Goal: Task Accomplishment & Management: Use online tool/utility

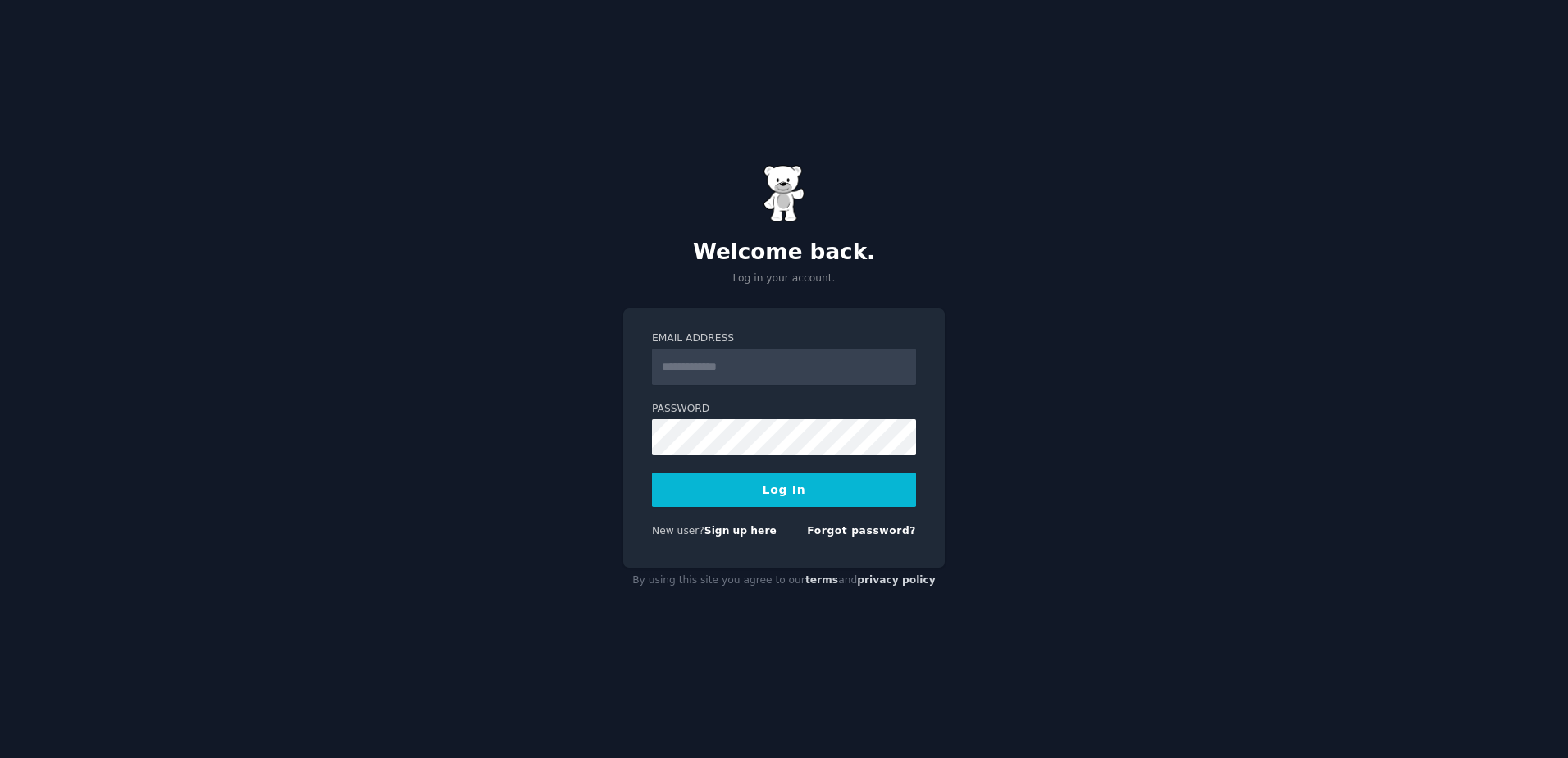
type input "**********"
click at [751, 498] on button "Log In" at bounding box center [784, 490] width 264 height 35
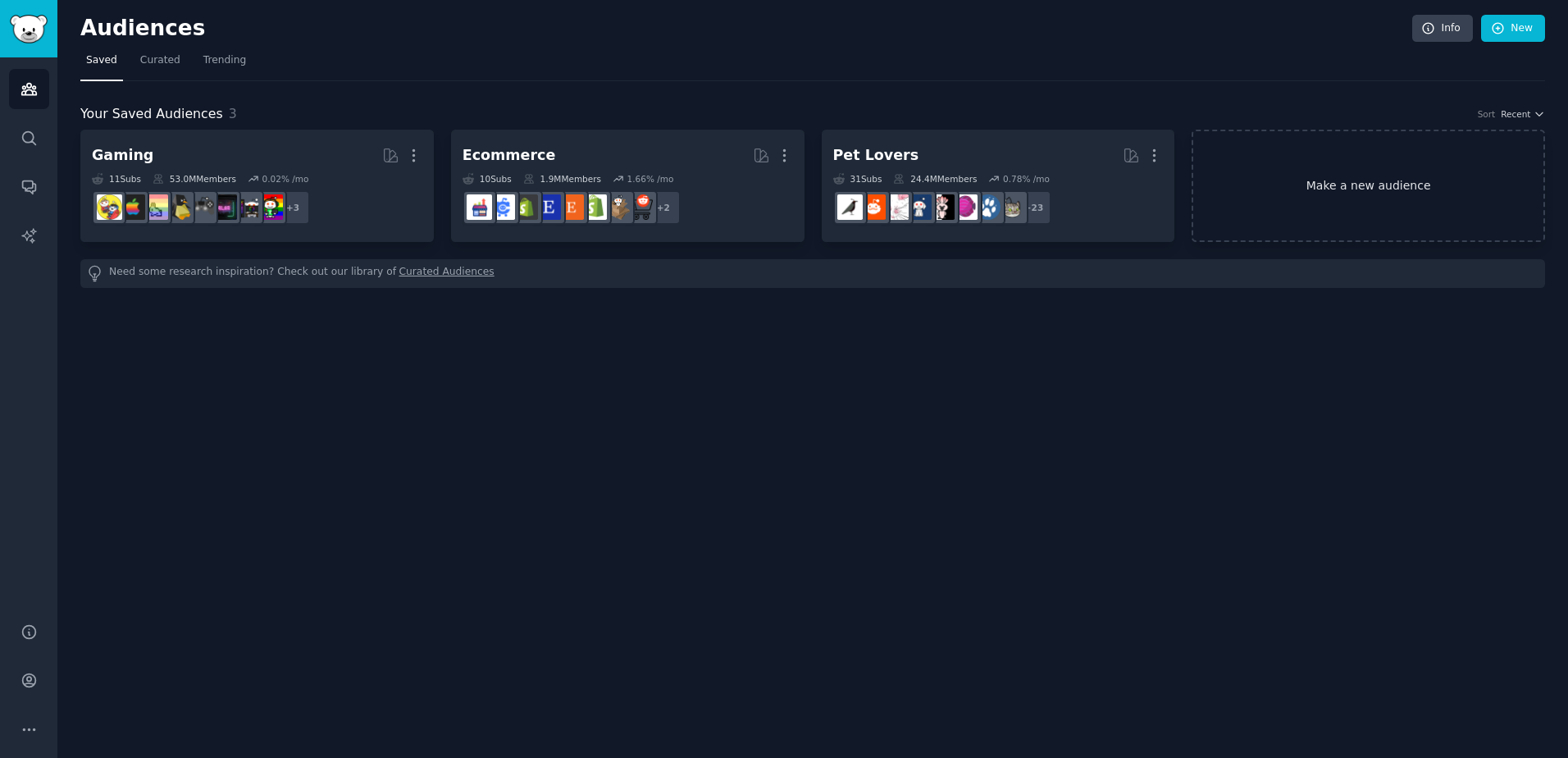
click at [1381, 163] on link "Make a new audience" at bounding box center [1367, 185] width 353 height 112
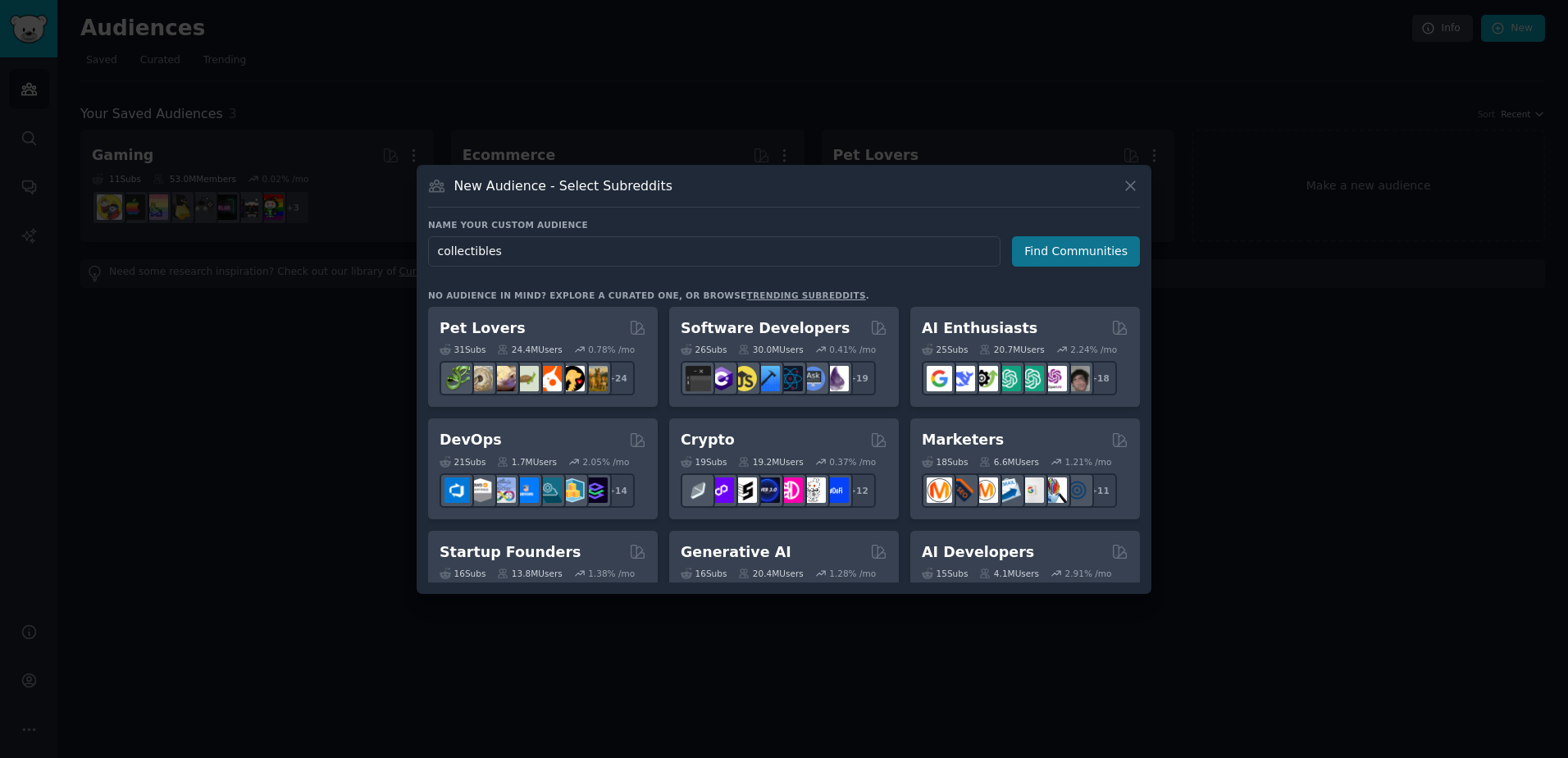
type input "collectibles"
click at [1109, 243] on button "Find Communities" at bounding box center [1076, 251] width 128 height 30
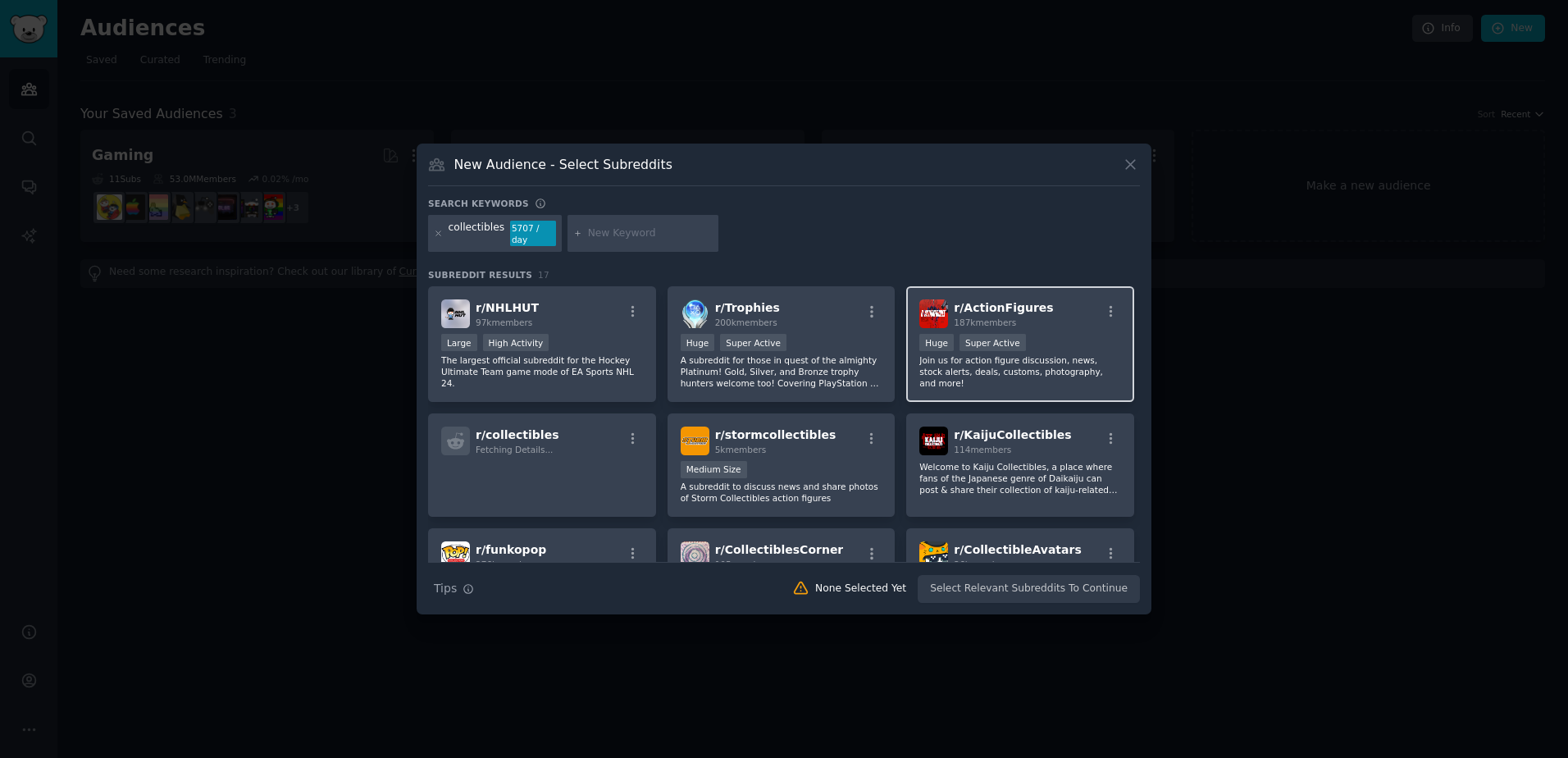
click at [1072, 336] on div "Huge Super Active" at bounding box center [1020, 344] width 201 height 21
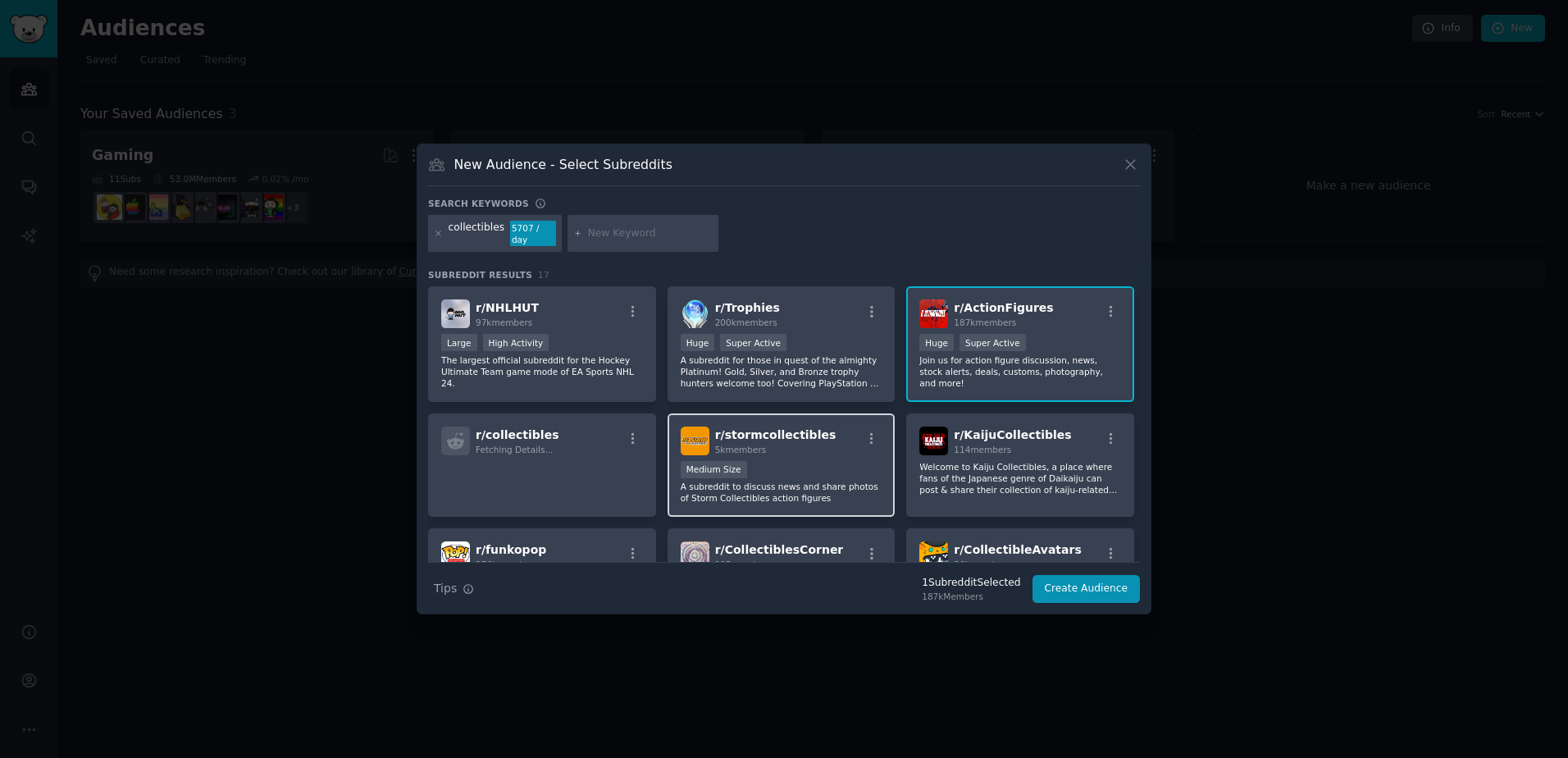
click at [761, 480] on p "A subreddit to discuss news and share photos of Storm Collectibles action figur…" at bounding box center [781, 491] width 201 height 23
click at [689, 451] on div "r/ stormcollectibles 5k members 1000 - 10,000 members Medium Size A subreddit t…" at bounding box center [781, 465] width 228 height 104
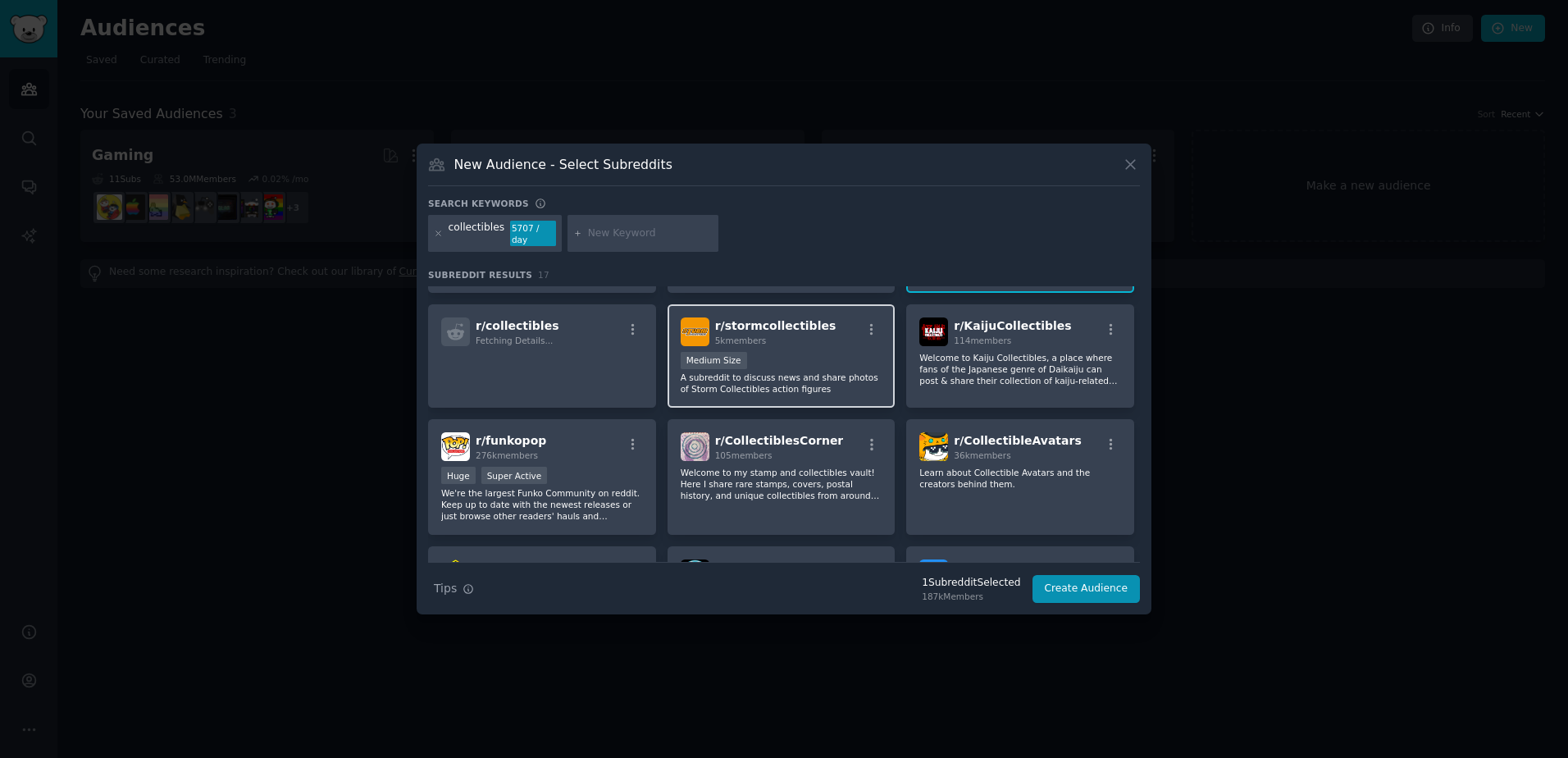
scroll to position [164, 0]
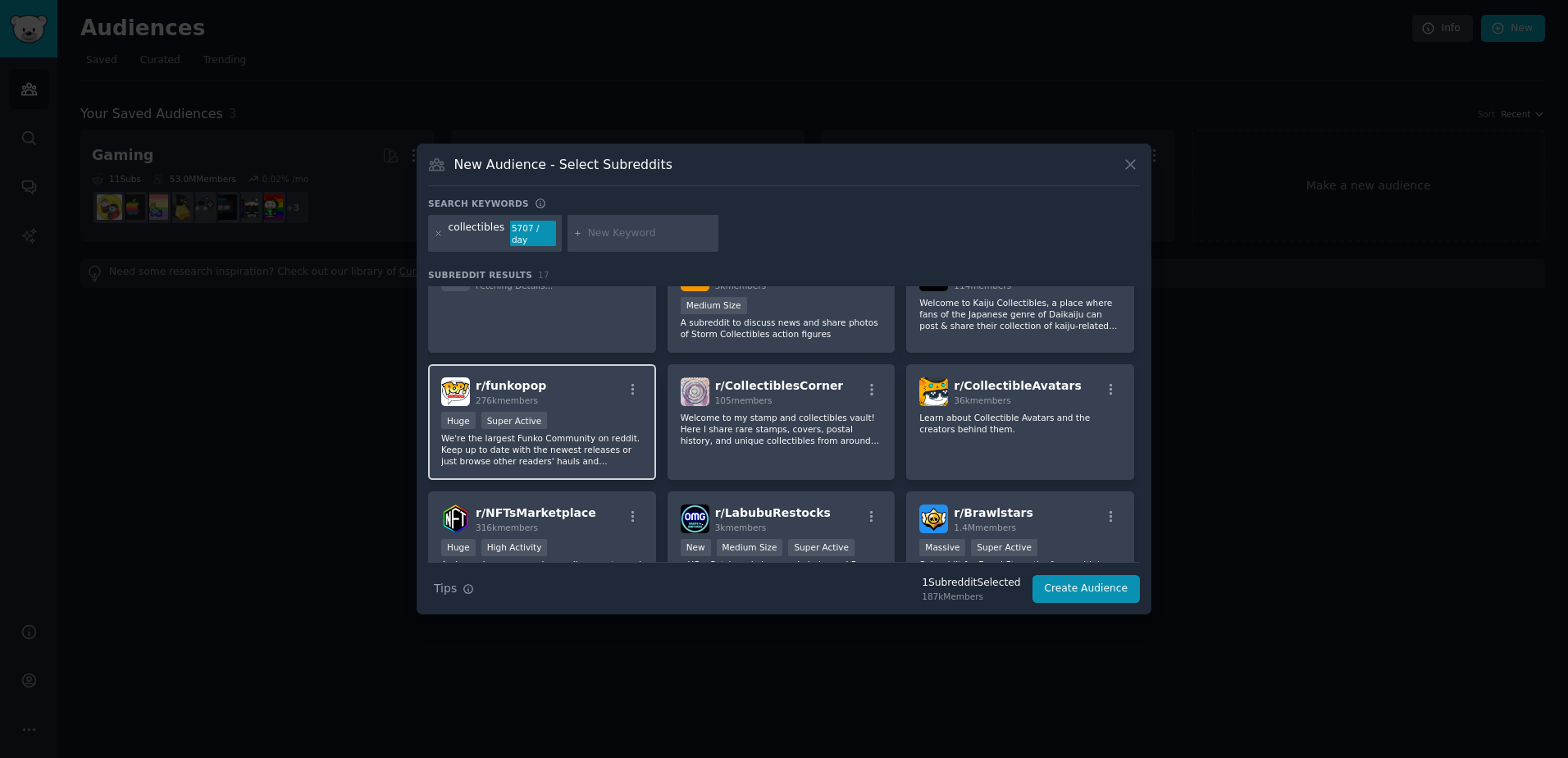
click at [594, 405] on div "r/ funkopop 276k members Huge Super Active We're the largest Funko Community on…" at bounding box center [542, 421] width 228 height 115
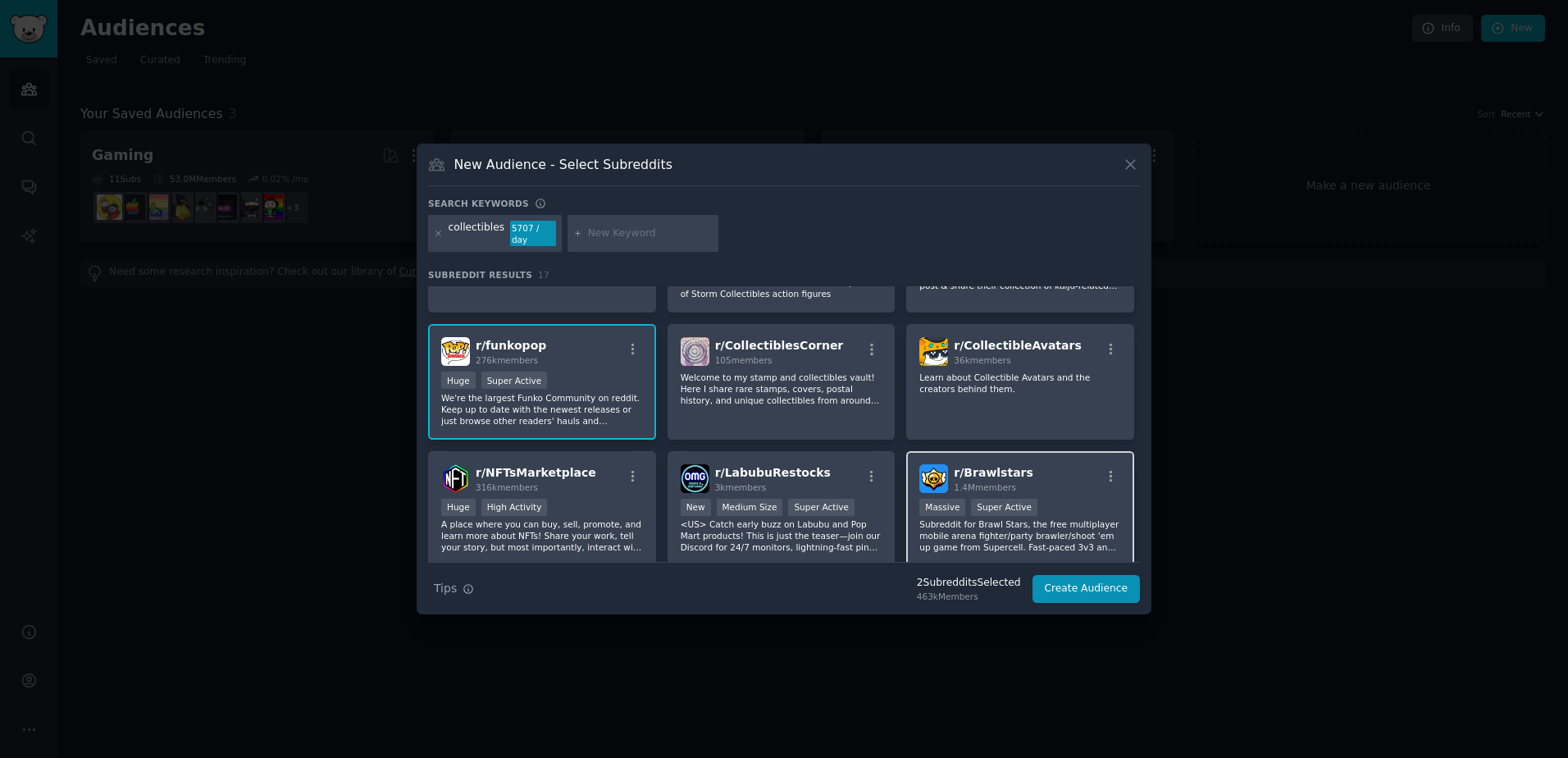
scroll to position [0, 0]
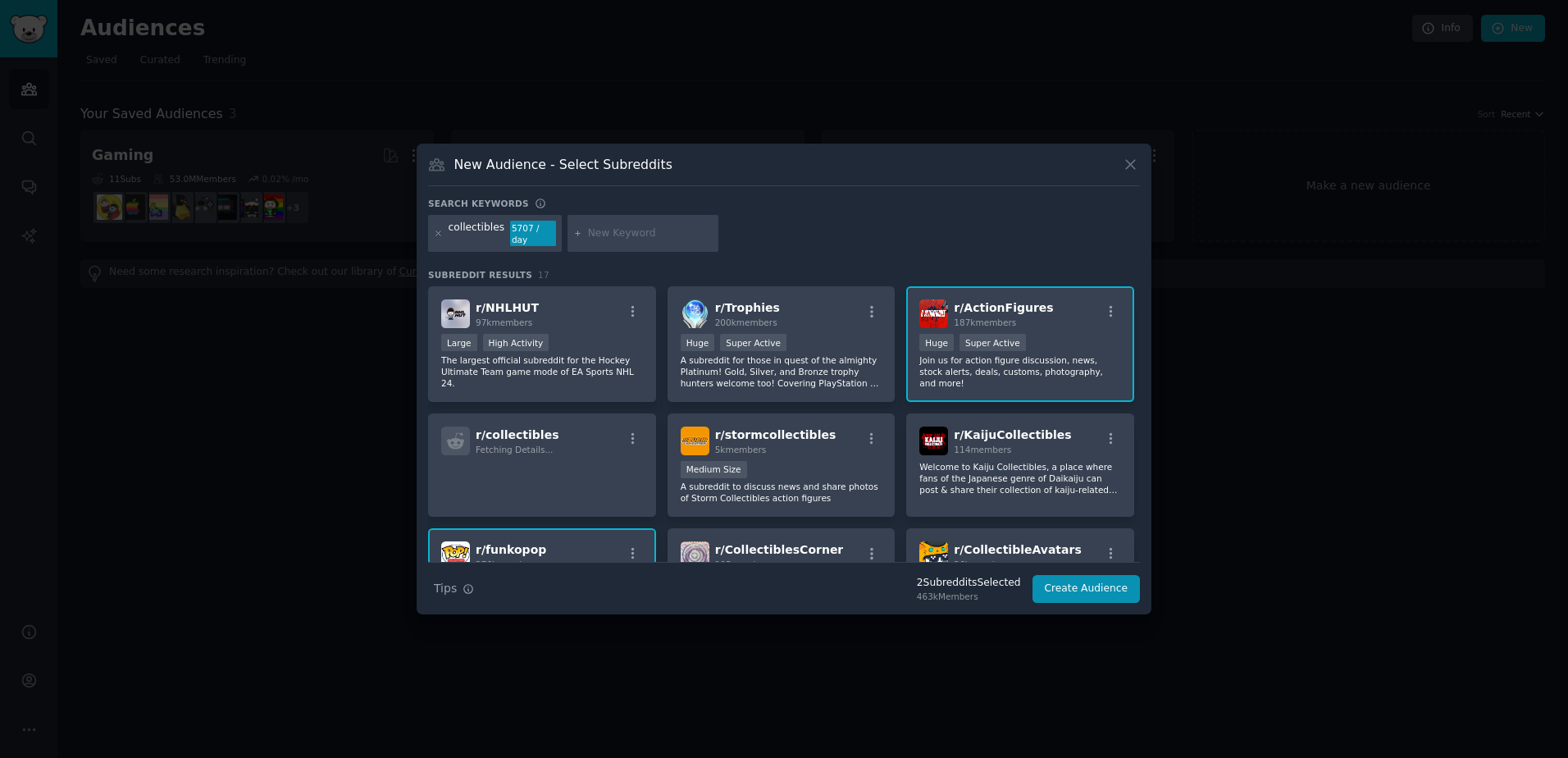
click at [630, 232] on input "text" at bounding box center [650, 234] width 125 height 15
type input "action figures"
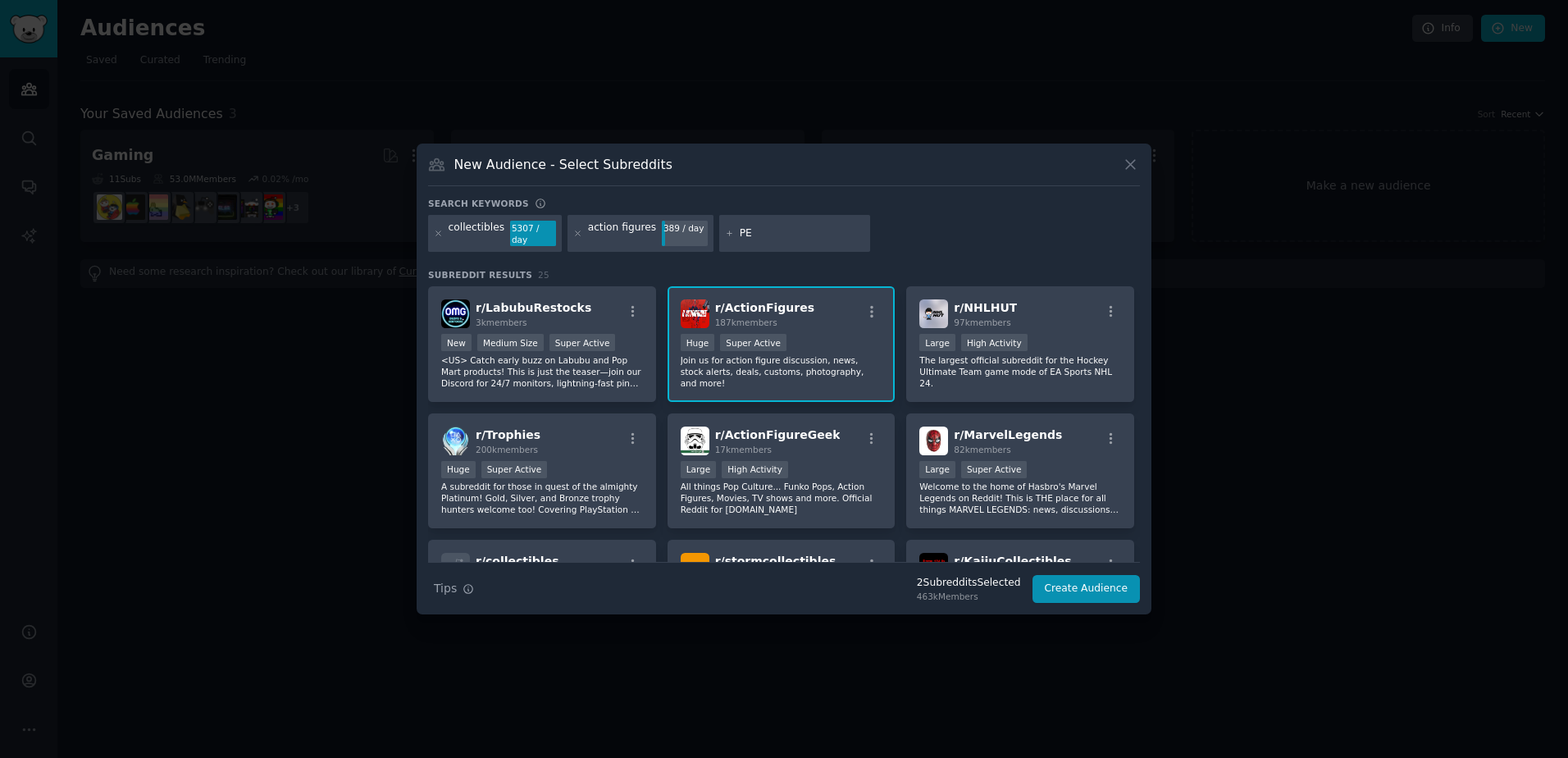
type input "PEZ"
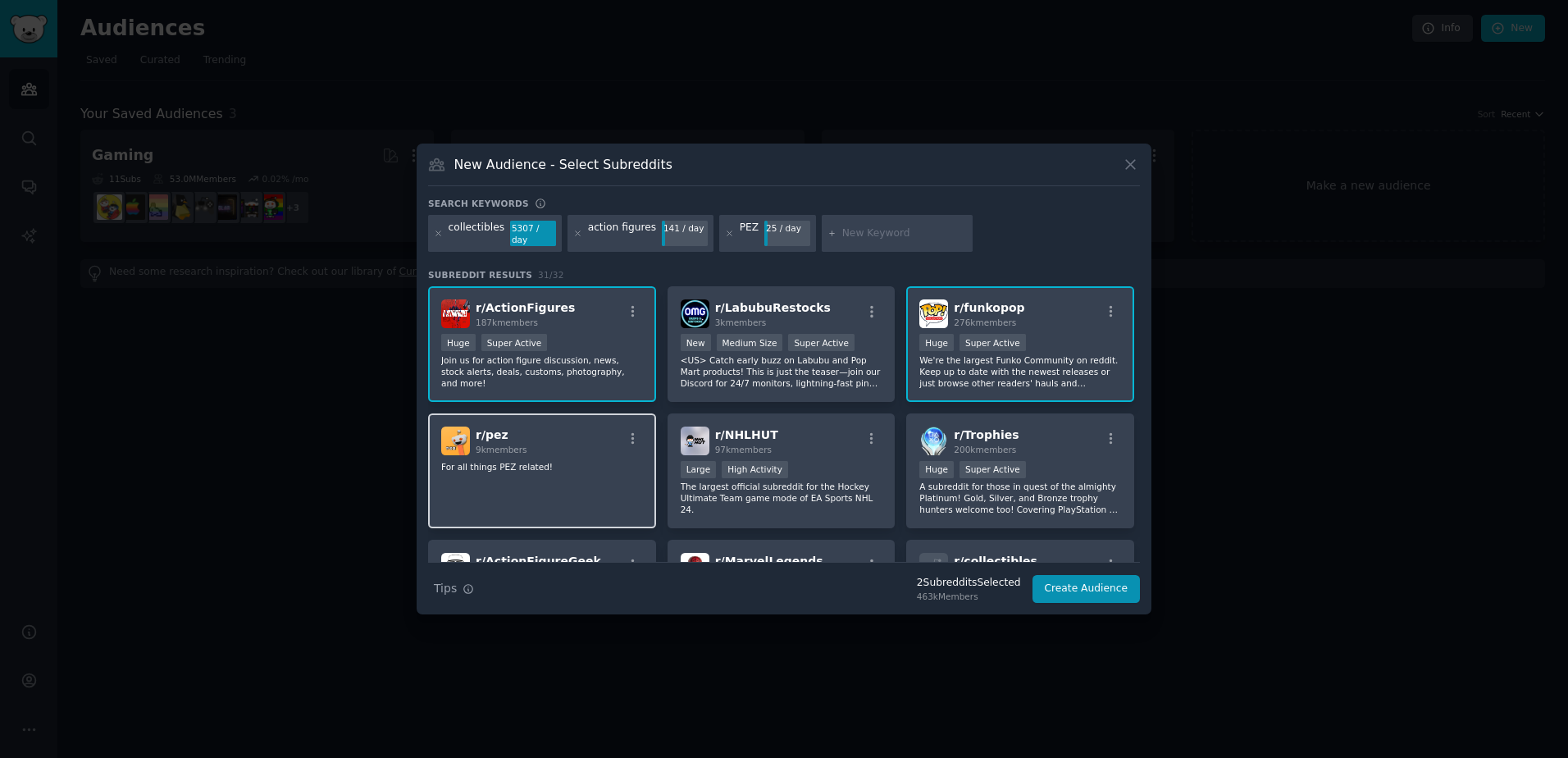
click at [601, 478] on div "r/ pez 9k members For all things PEZ related!" at bounding box center [542, 471] width 228 height 115
click at [842, 227] on input "text" at bounding box center [905, 234] width 125 height 15
type input "ad icons"
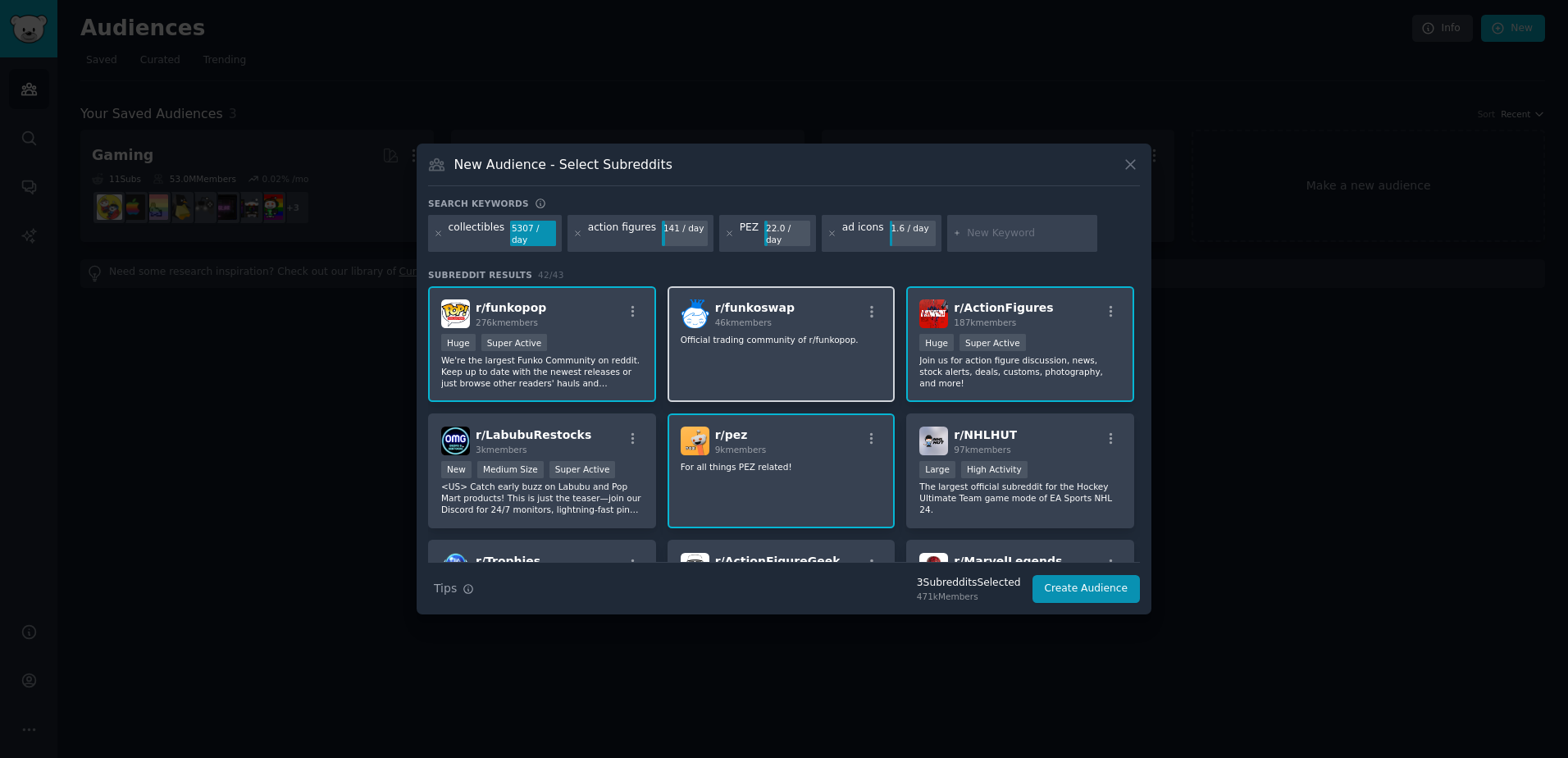
click at [750, 347] on div "r/ funkoswap 46k members Official trading community of r/funkopop." at bounding box center [781, 344] width 228 height 115
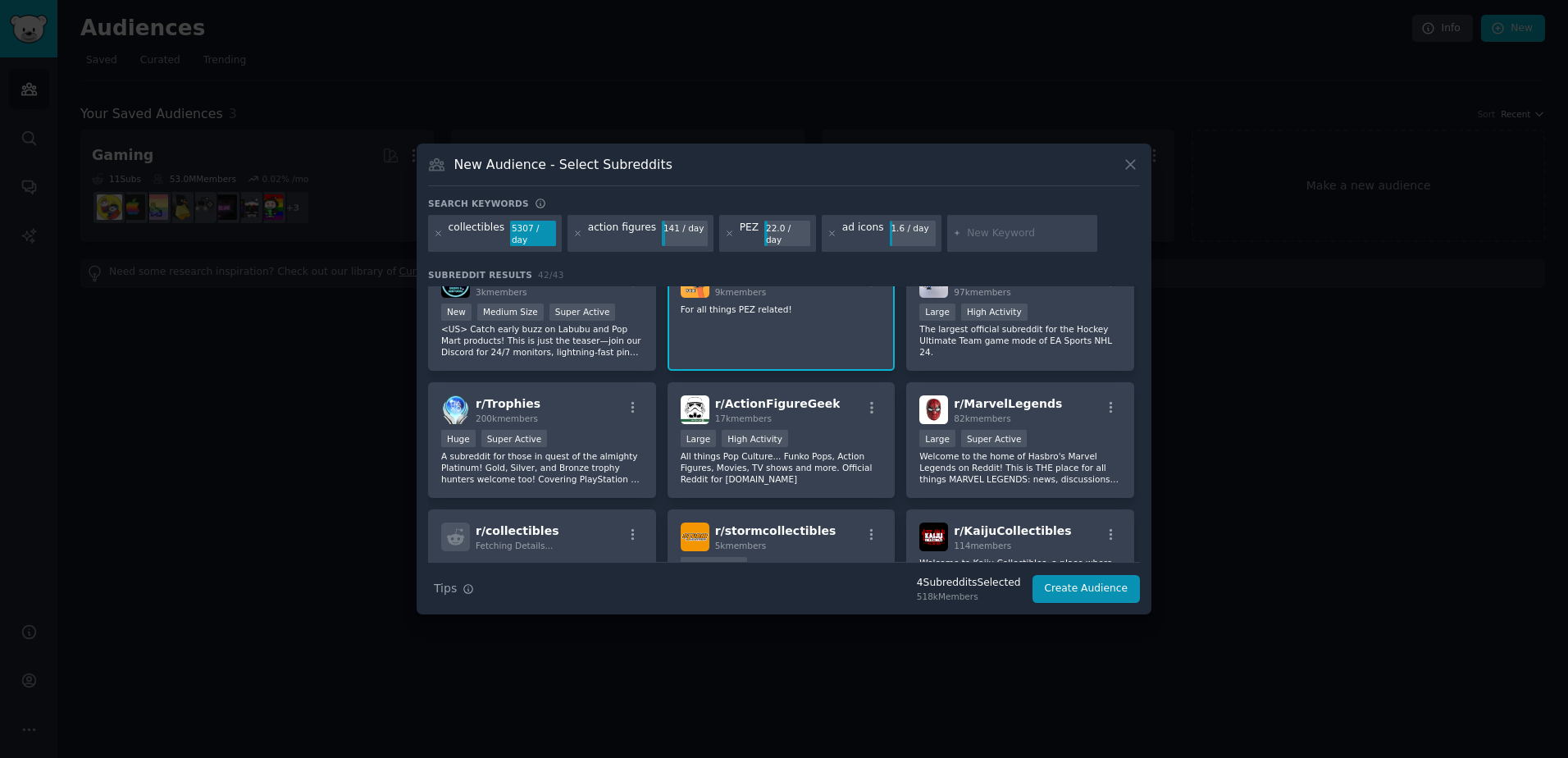
scroll to position [164, 0]
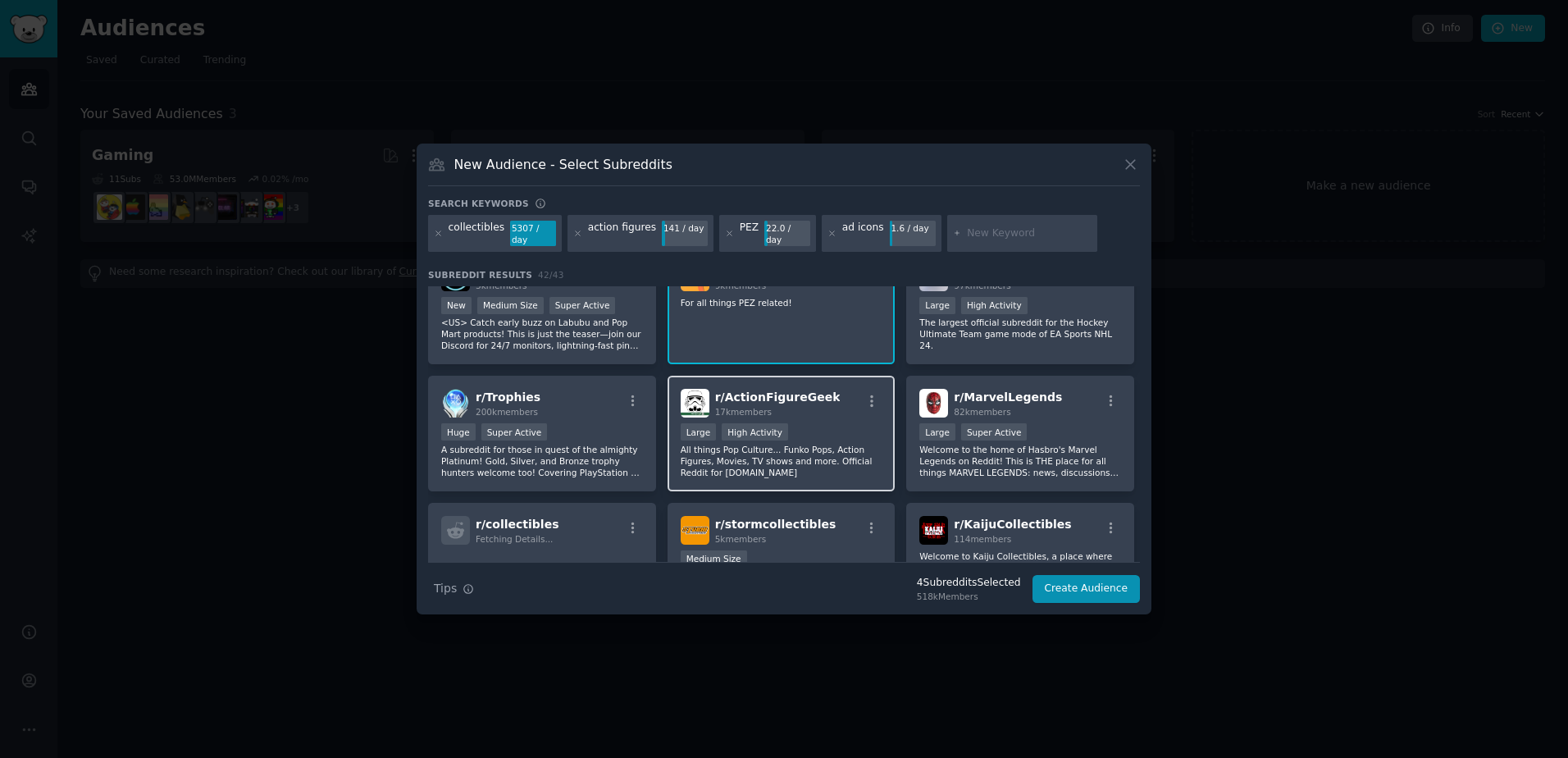
click at [809, 465] on p "All things Pop Culture... Funko Pops, Action Figures, Movies, TV shows and more…" at bounding box center [781, 461] width 201 height 35
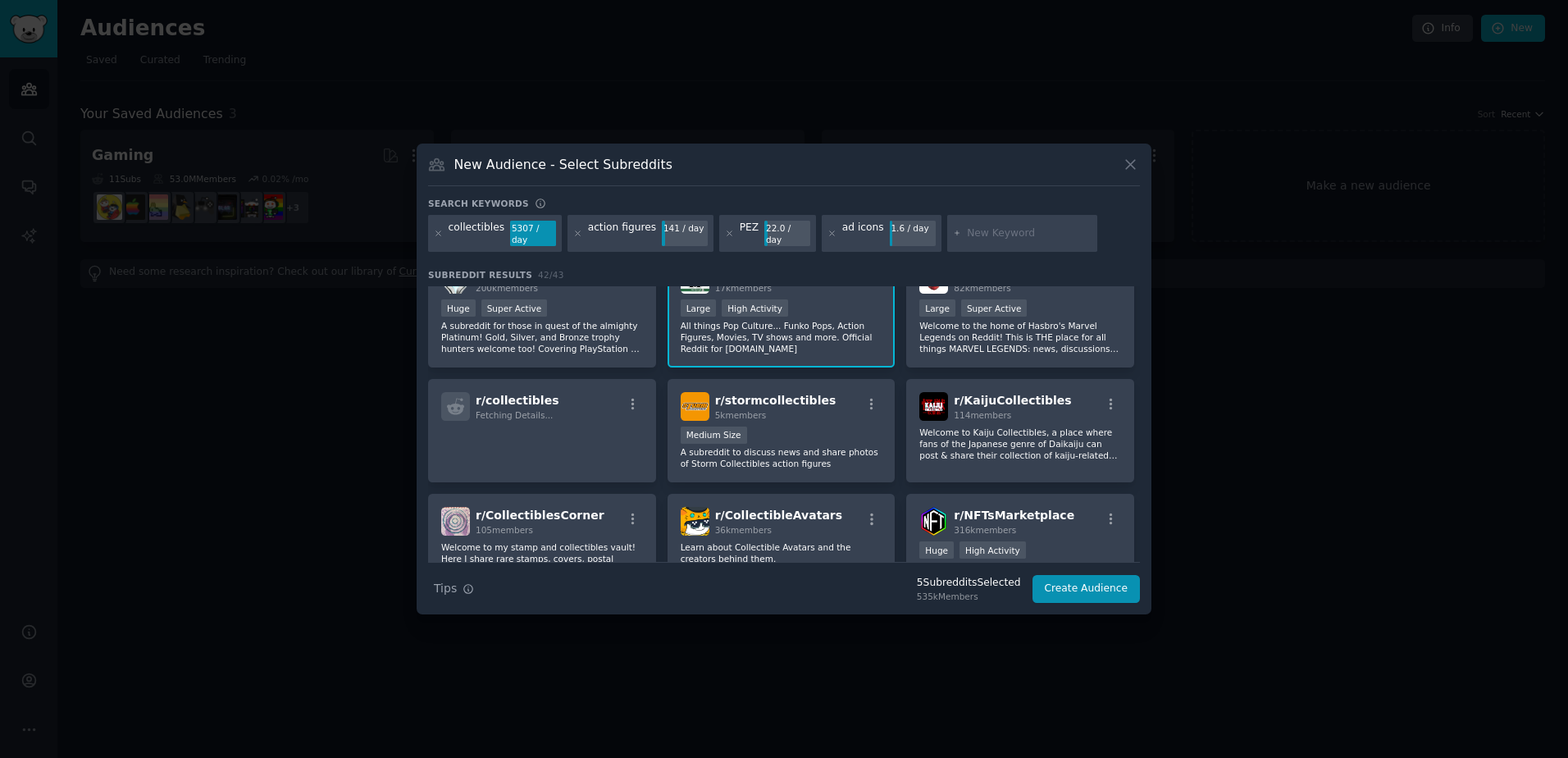
scroll to position [328, 0]
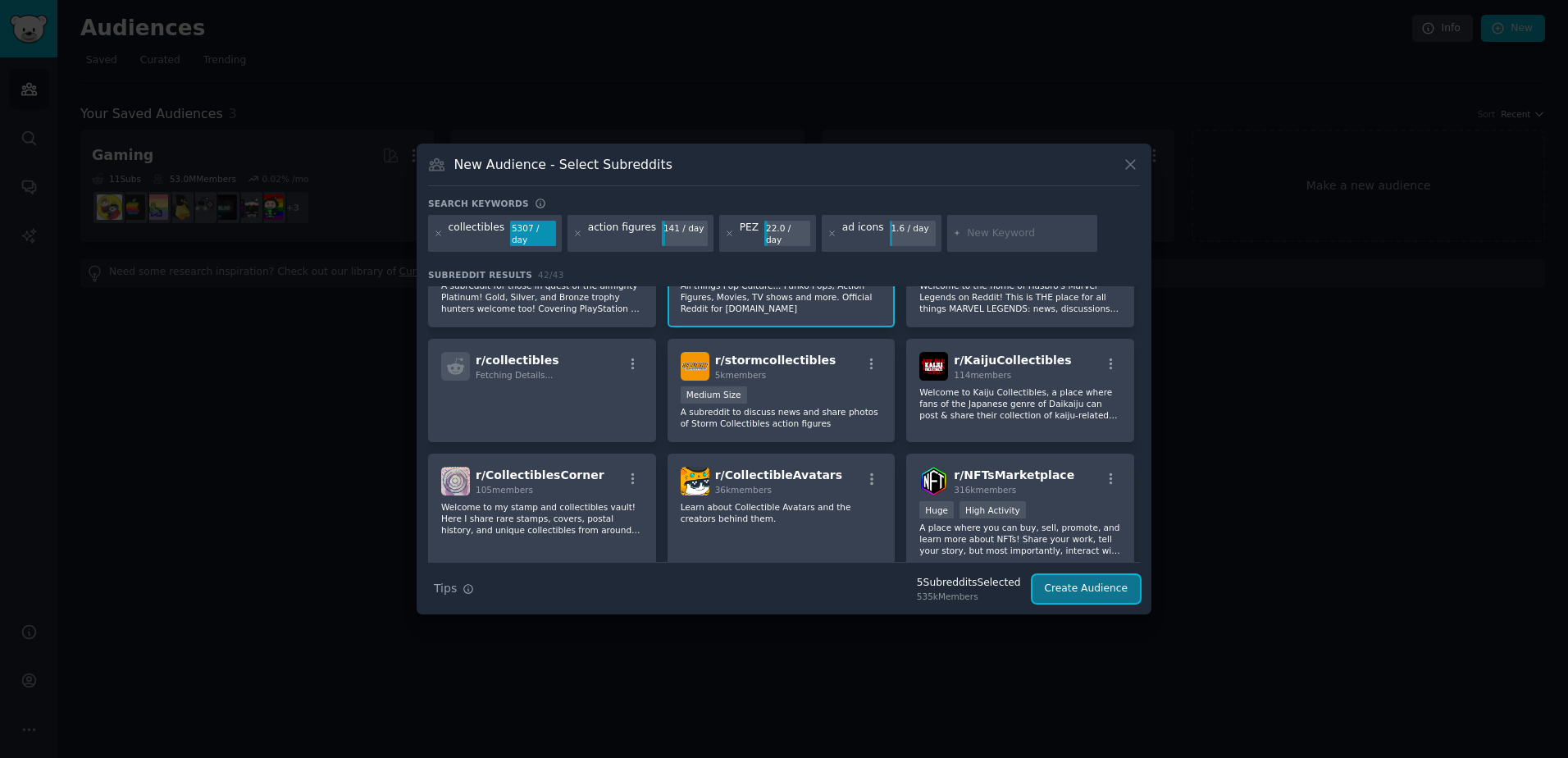
click at [1097, 582] on button "Create Audience" at bounding box center [1086, 589] width 109 height 28
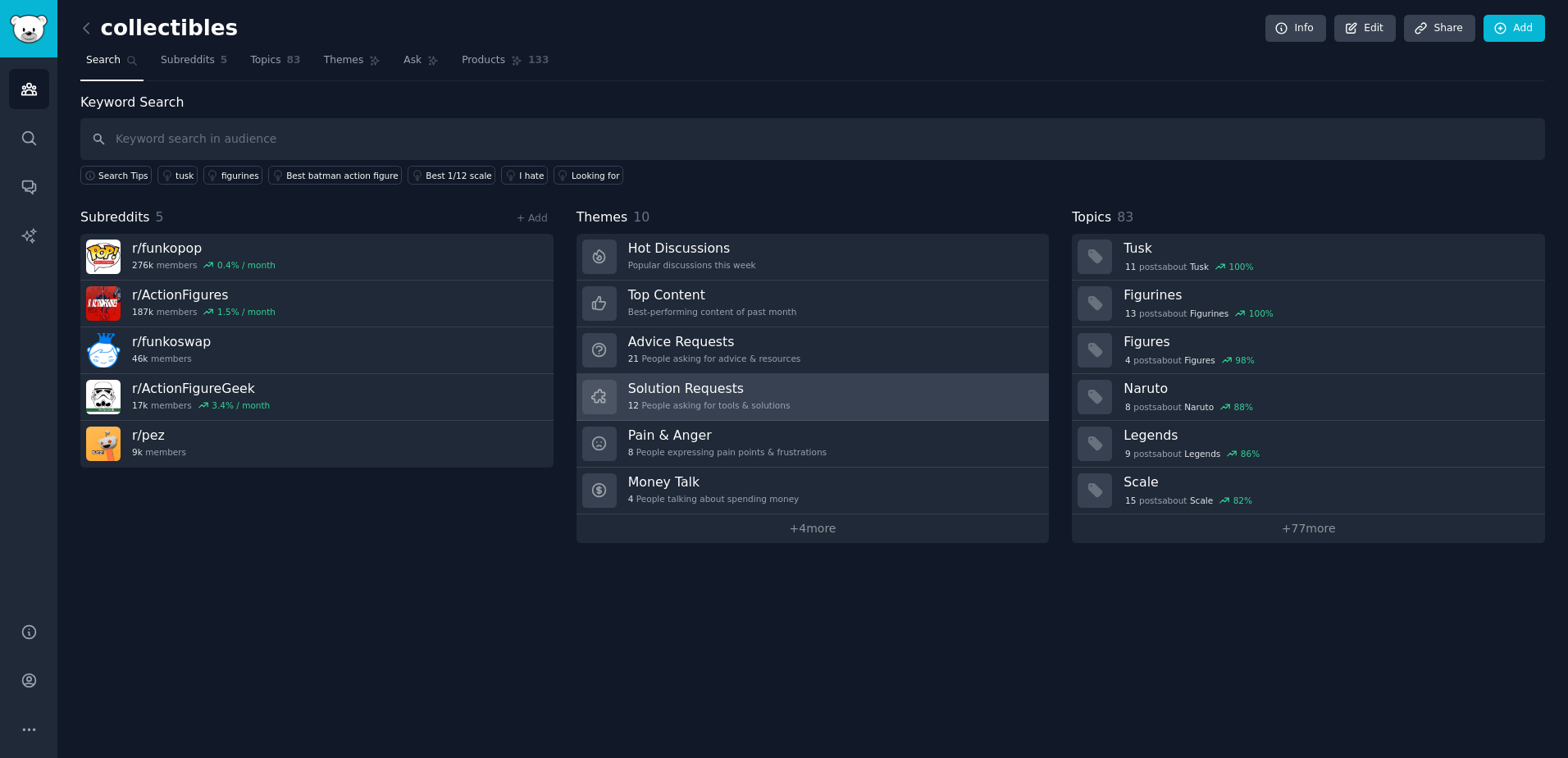
click at [821, 384] on link "Solution Requests 12 People asking for tools & solutions" at bounding box center [813, 398] width 473 height 47
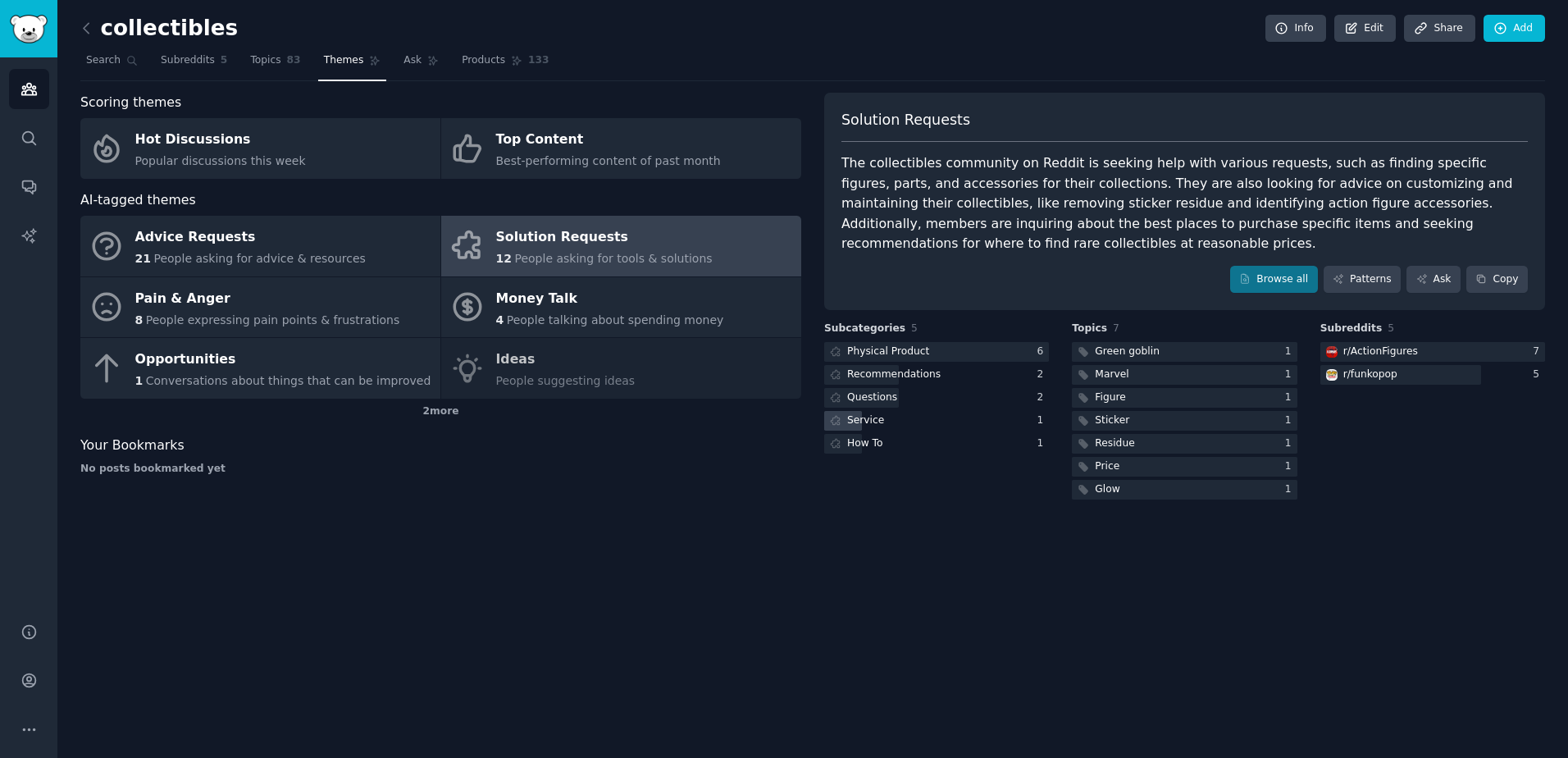
click at [880, 411] on div "Service" at bounding box center [855, 421] width 63 height 21
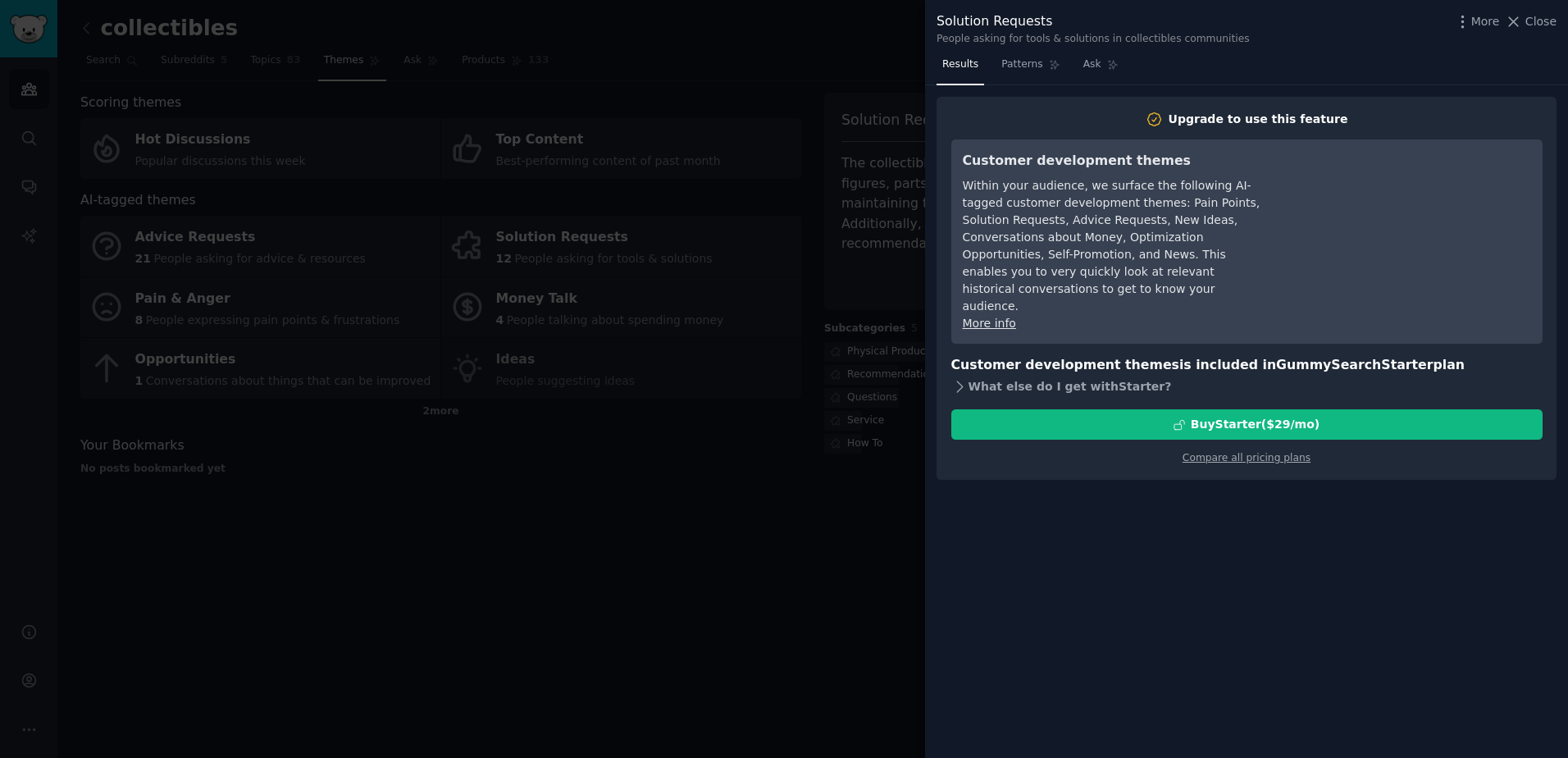
click at [956, 378] on icon at bounding box center [960, 386] width 17 height 17
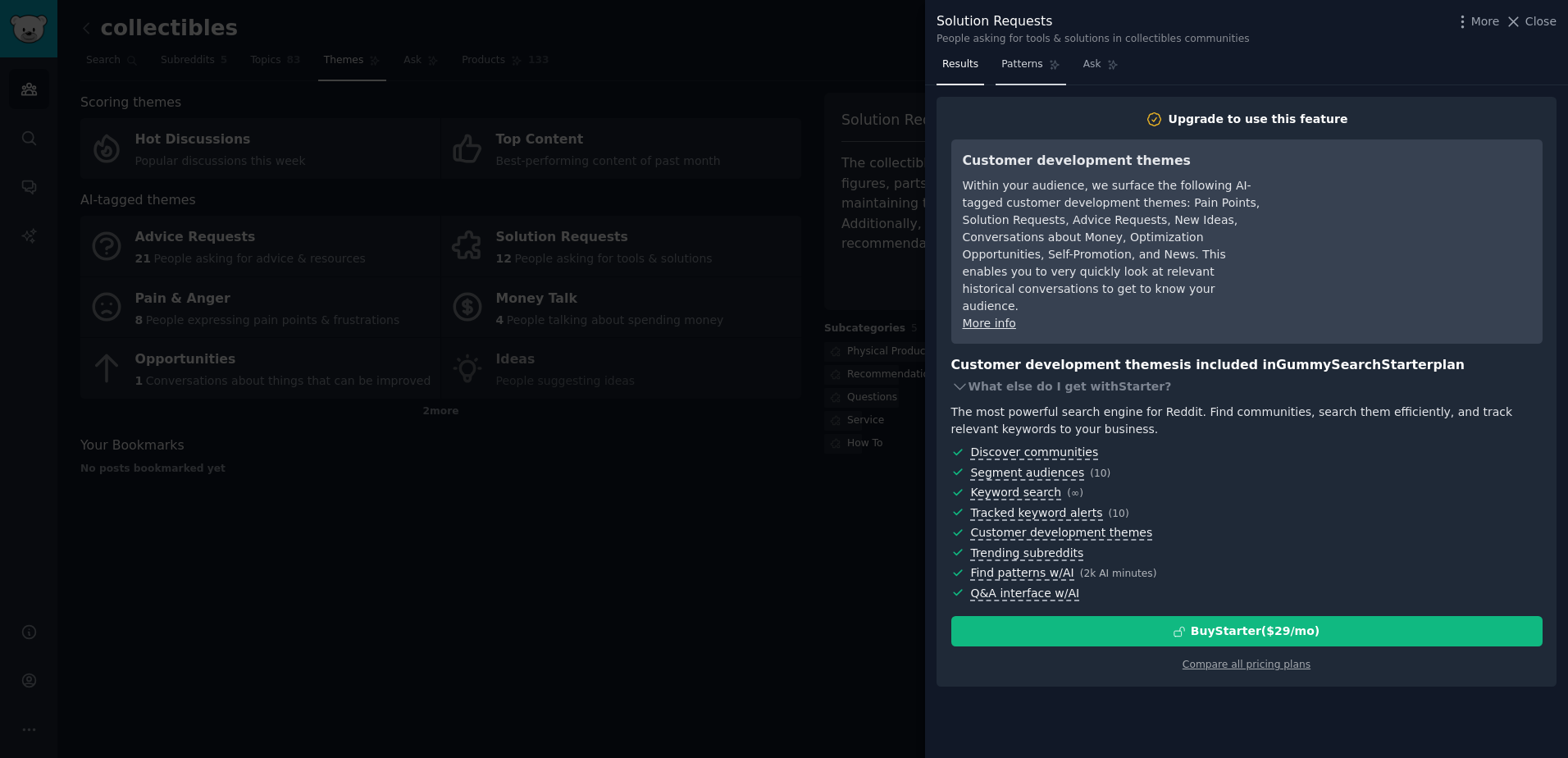
click at [1021, 63] on span "Patterns" at bounding box center [1021, 64] width 41 height 15
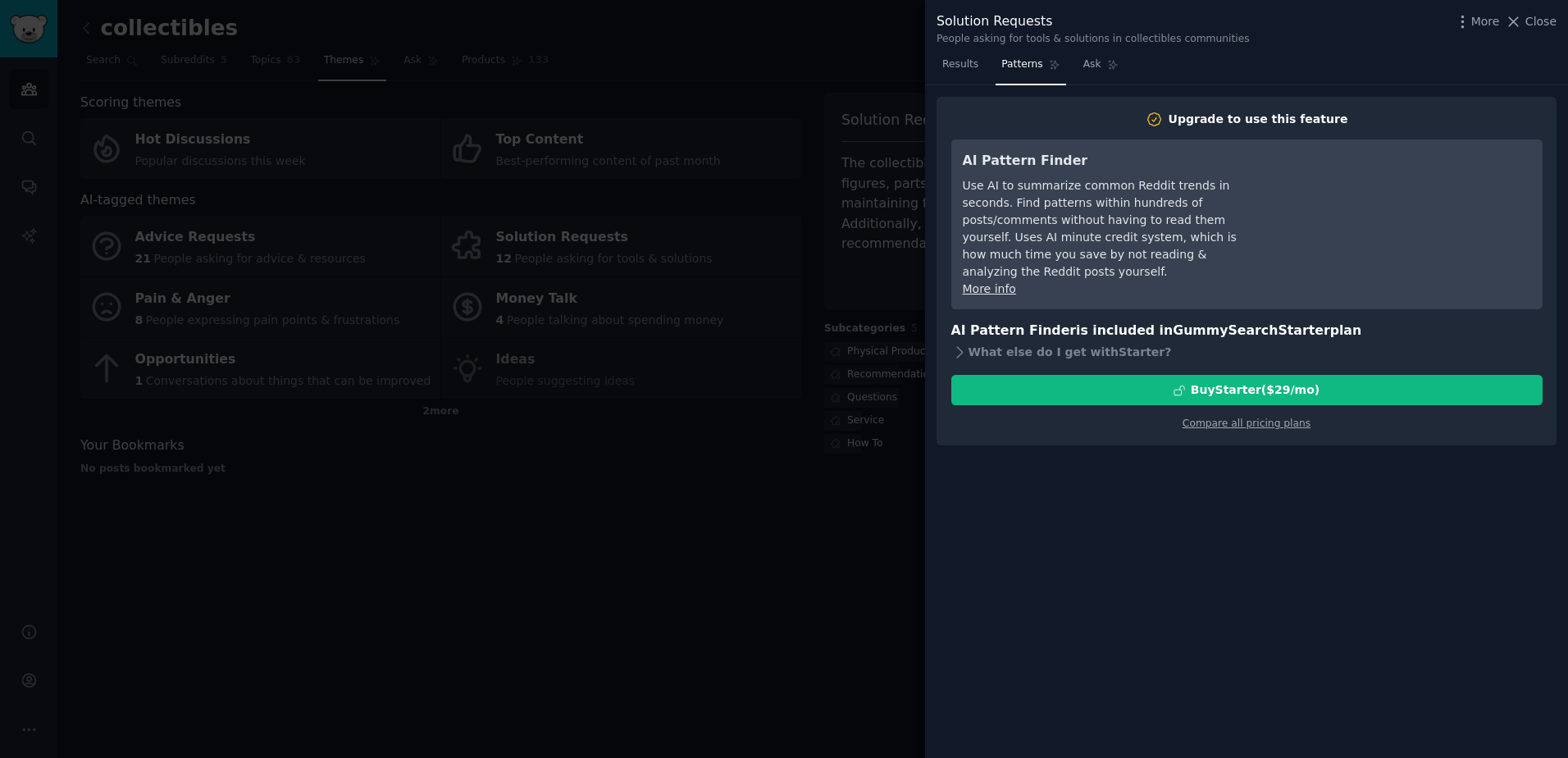
click at [1068, 44] on div "People asking for tools & solutions in collectibles communities" at bounding box center [1093, 39] width 313 height 15
click at [1087, 66] on span "Ask" at bounding box center [1092, 64] width 18 height 15
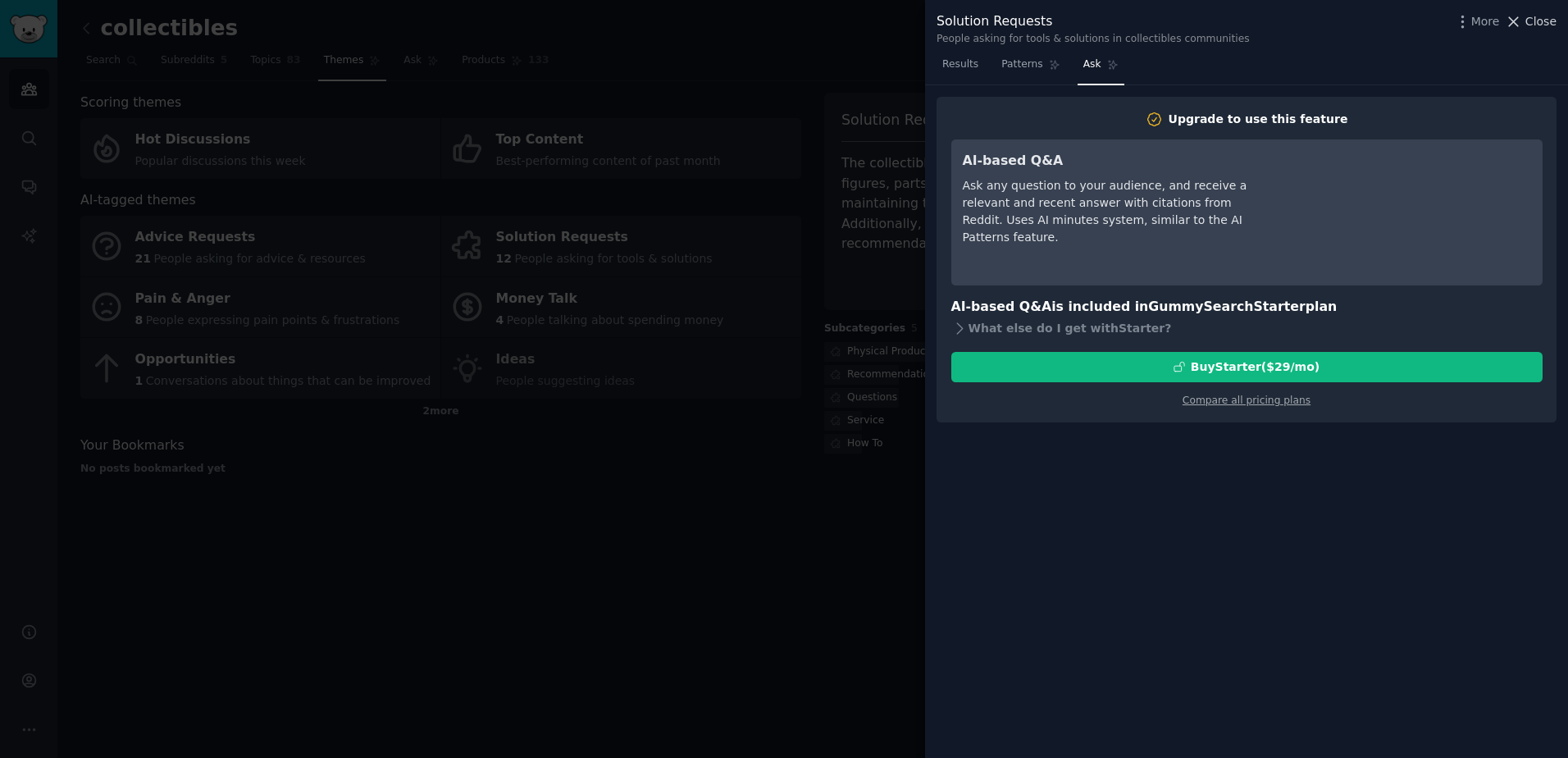
click at [1539, 24] on span "Close" at bounding box center [1541, 22] width 31 height 17
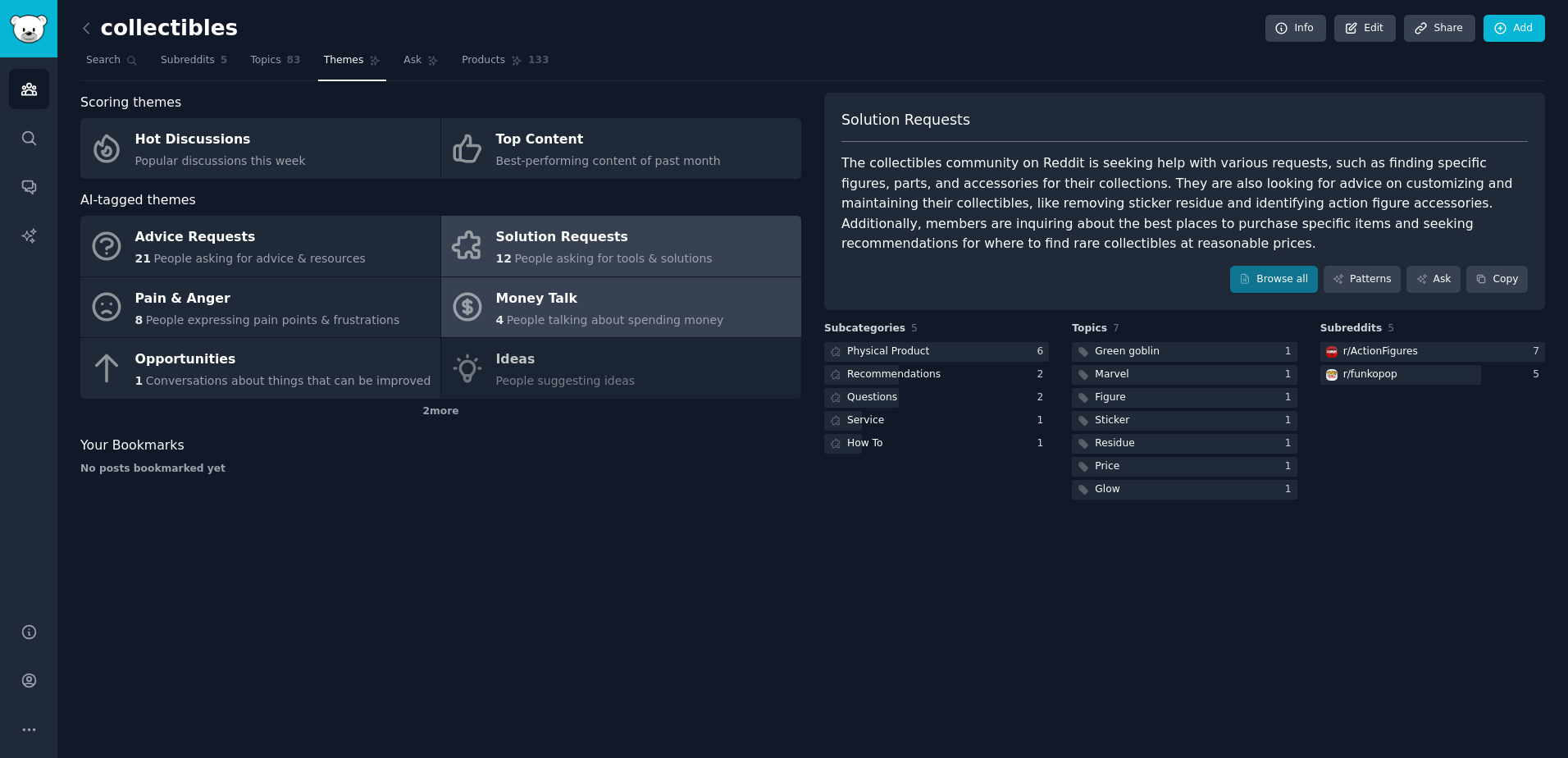
click at [719, 306] on link "Money Talk 4 People talking about spending money" at bounding box center [621, 307] width 360 height 61
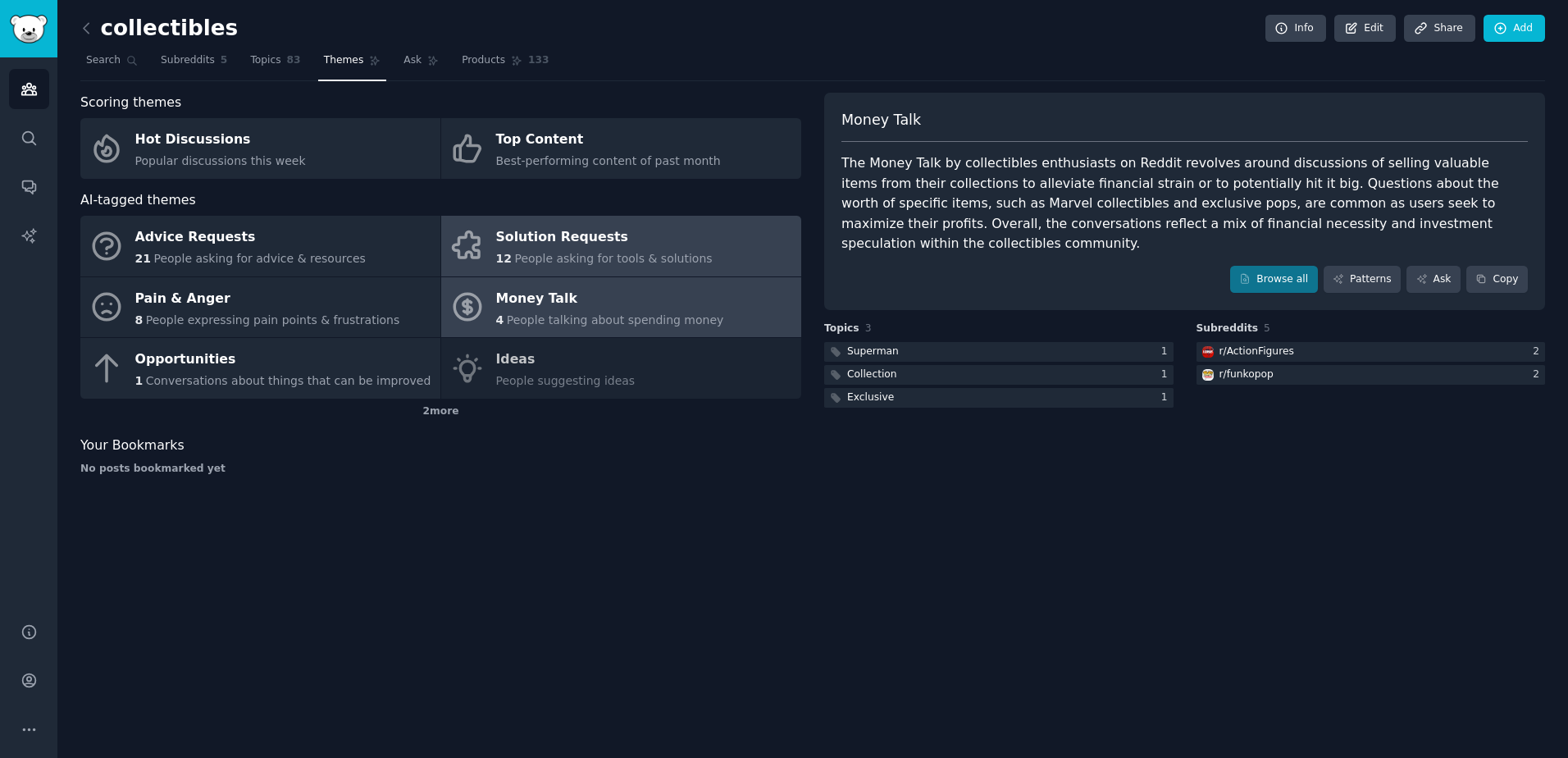
click at [728, 221] on link "Solution Requests 12 People asking for tools & solutions" at bounding box center [621, 246] width 360 height 61
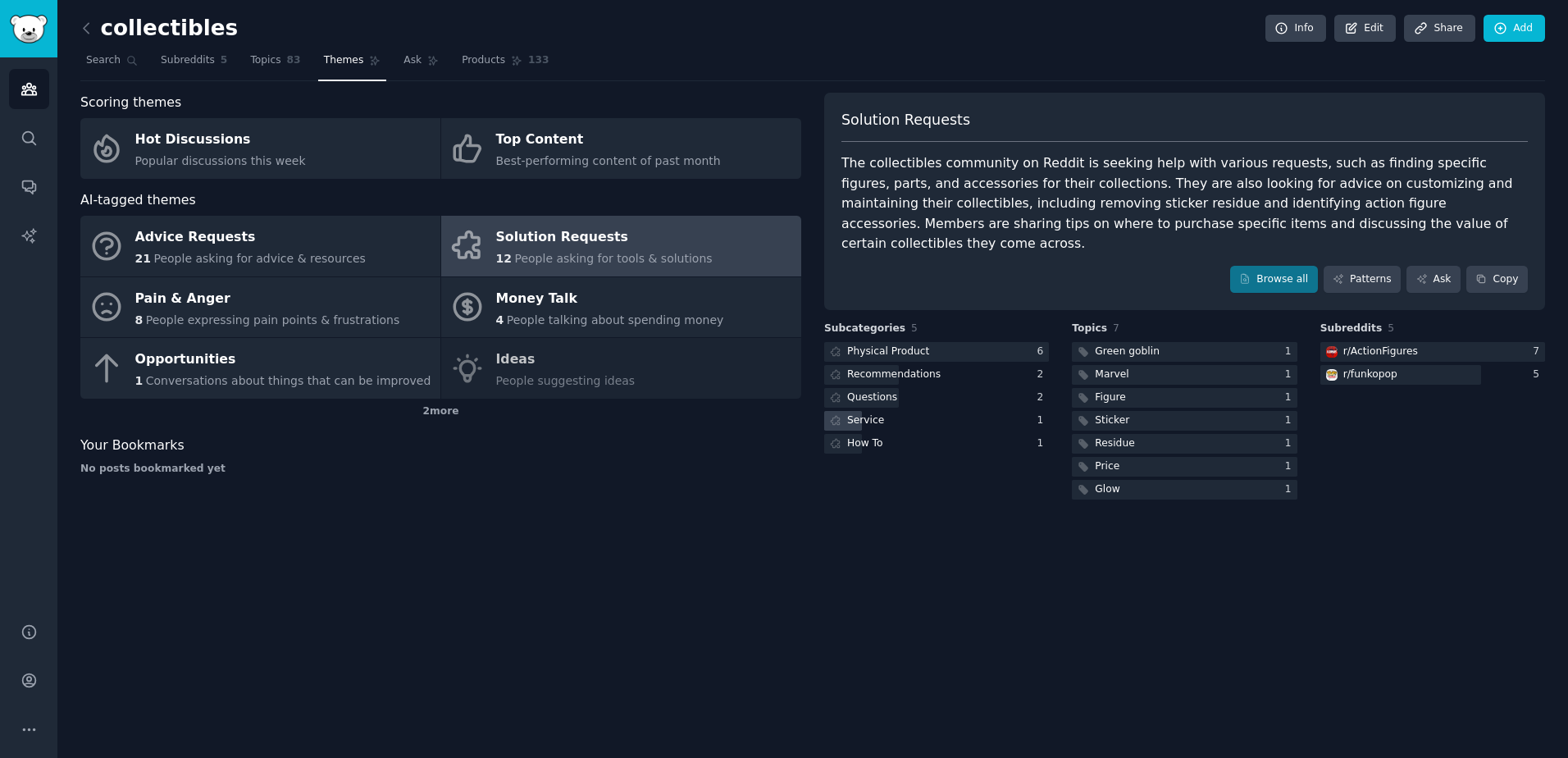
click at [881, 411] on div "Service" at bounding box center [936, 421] width 225 height 21
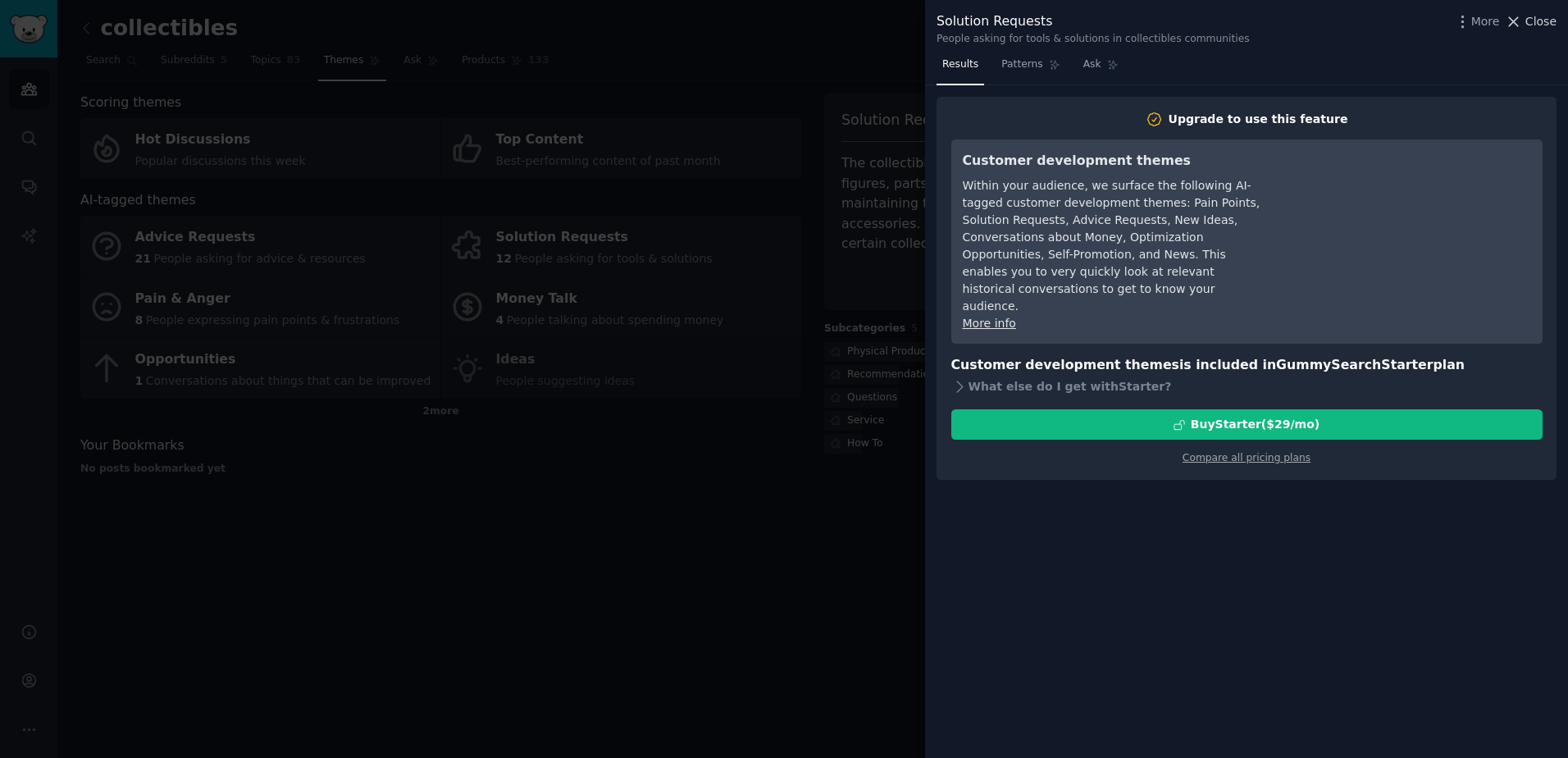
click at [1519, 18] on icon at bounding box center [1513, 22] width 17 height 17
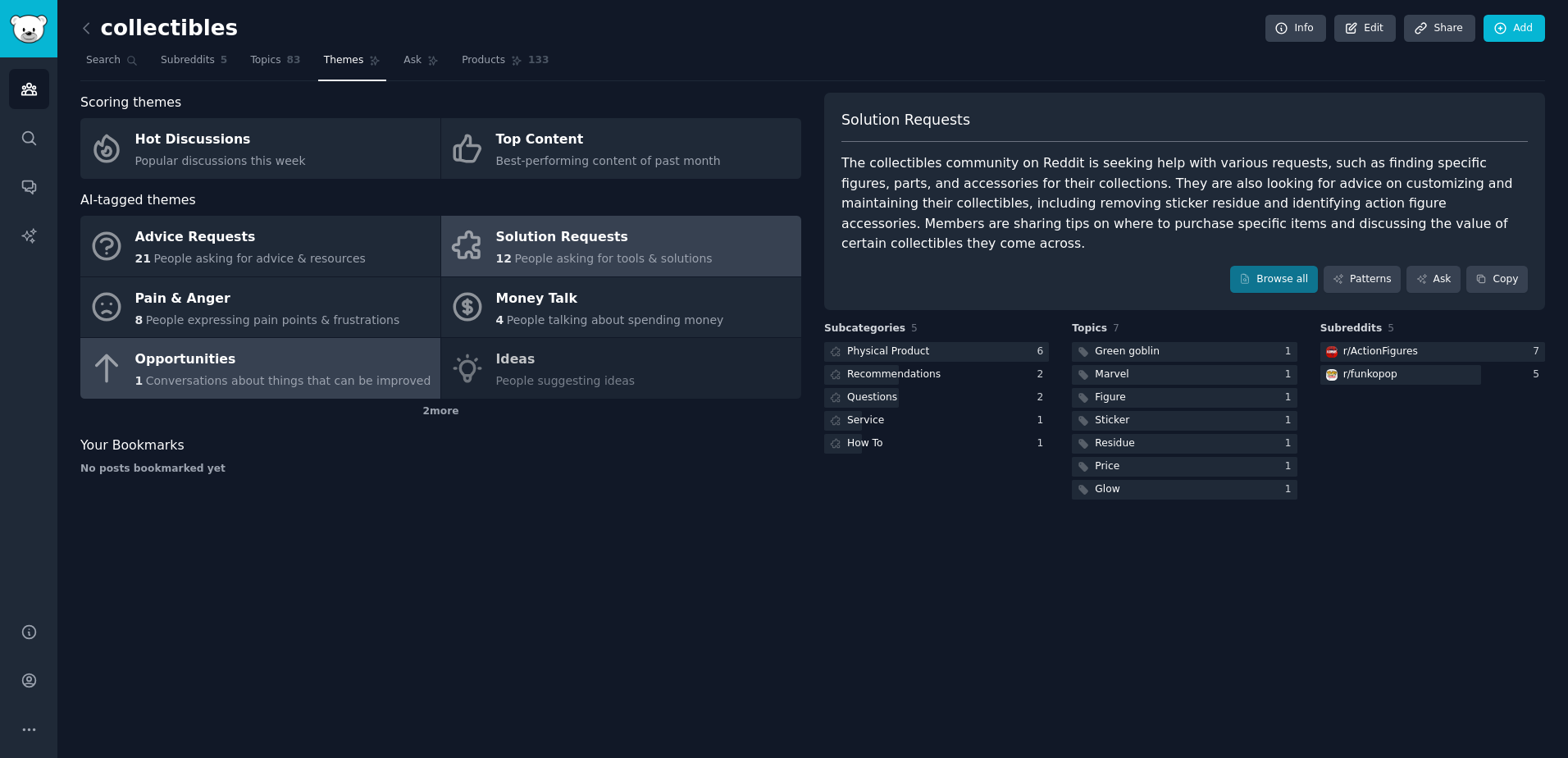
click at [333, 370] on div "Opportunities" at bounding box center [283, 360] width 296 height 26
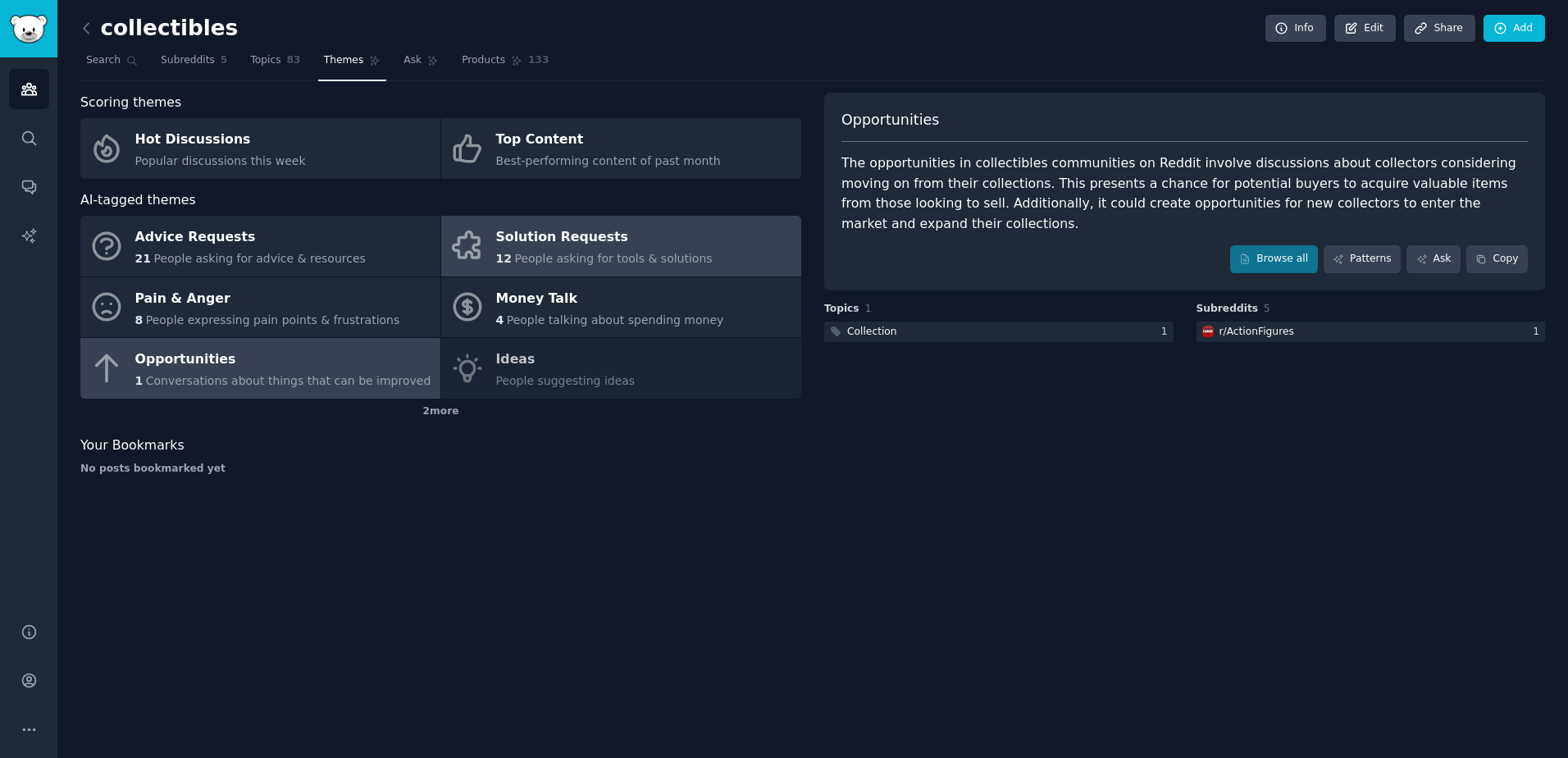
click at [609, 230] on div "Solution Requests" at bounding box center [603, 238] width 216 height 26
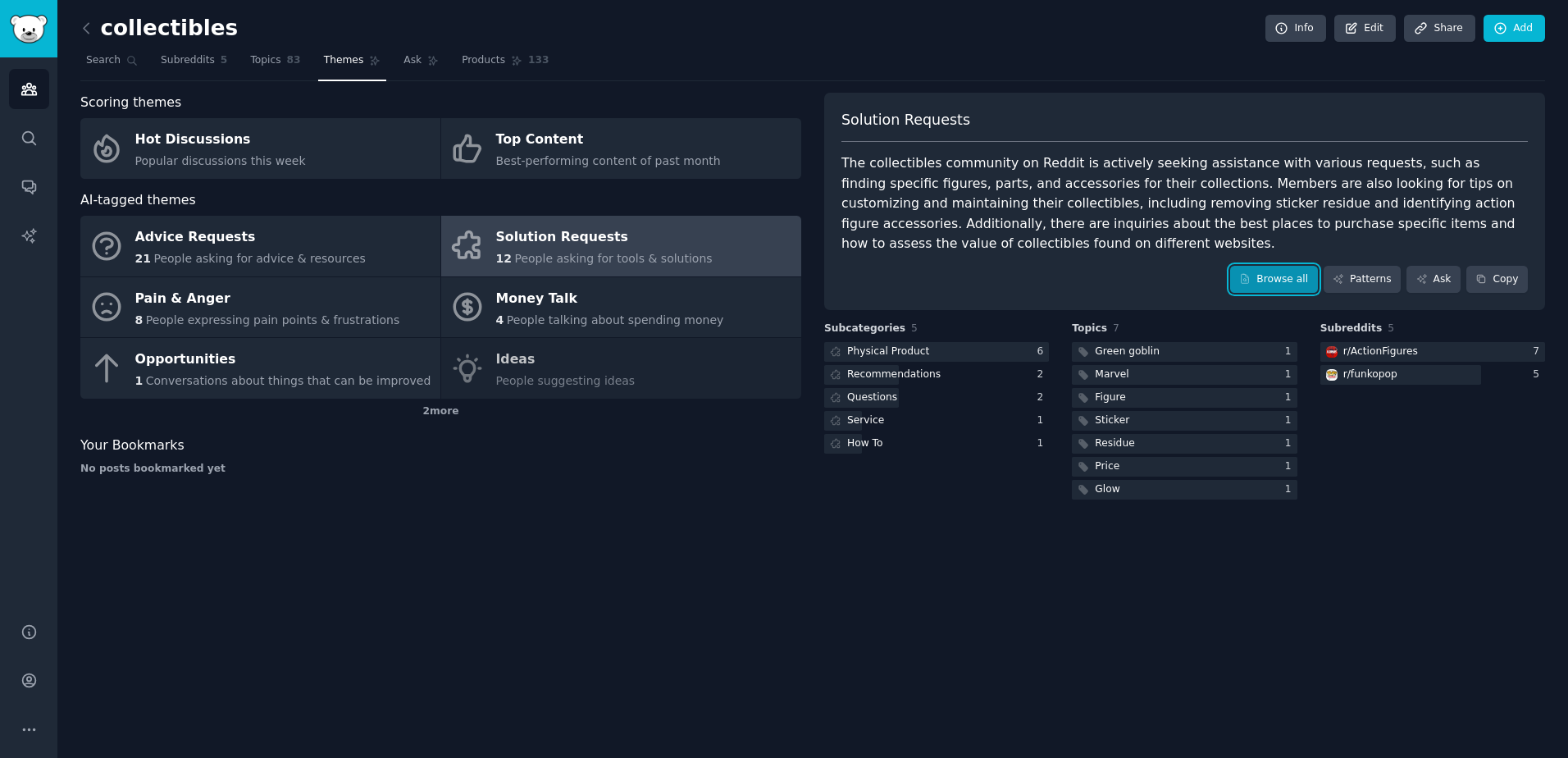
click at [1288, 266] on link "Browse all" at bounding box center [1274, 280] width 88 height 28
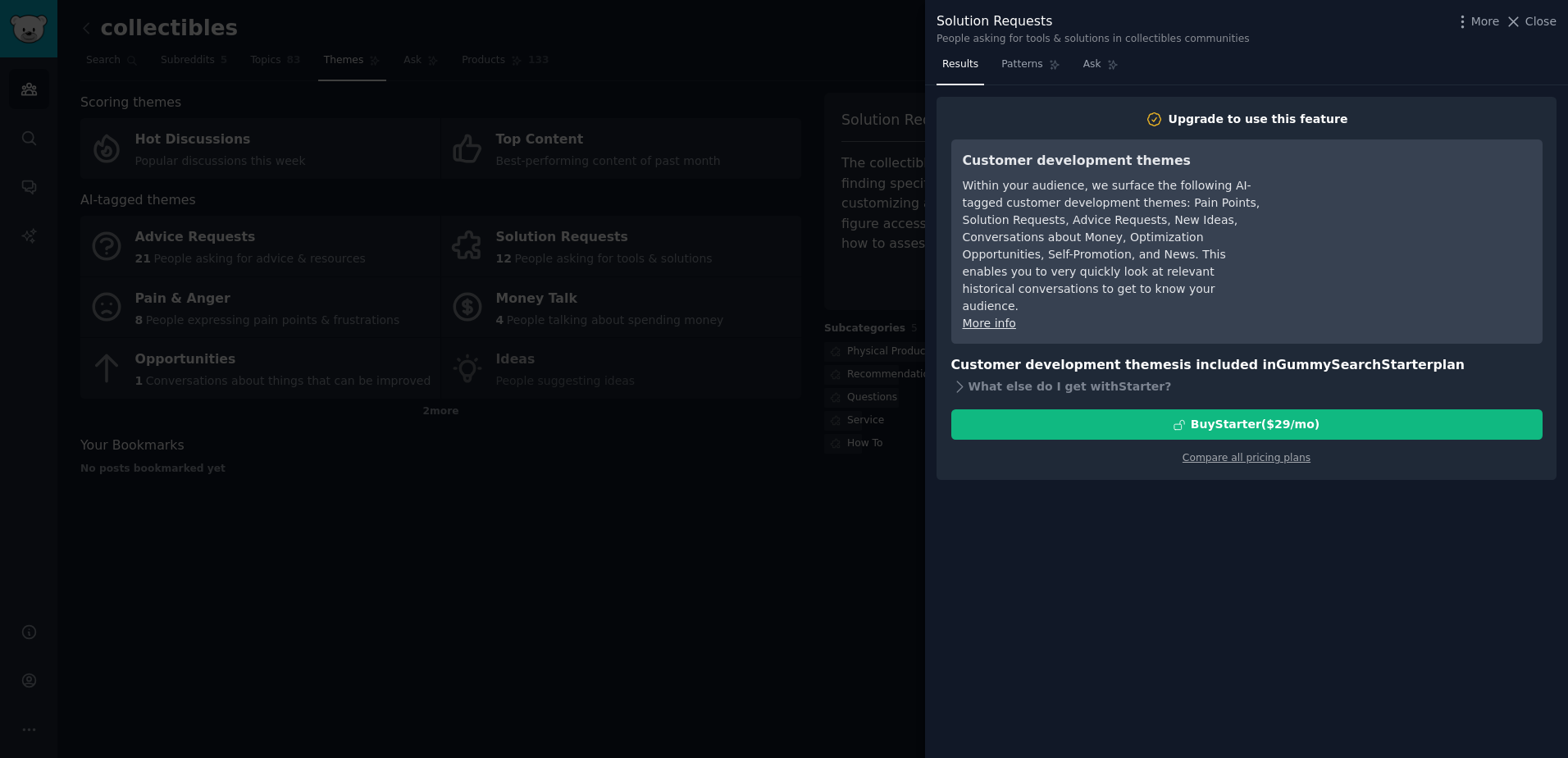
click at [987, 276] on div "Within your audience, we surface the following AI-tagged customer development t…" at bounding box center [1112, 246] width 300 height 138
click at [979, 317] on link "More info" at bounding box center [989, 323] width 53 height 13
click at [1057, 64] on link "Patterns" at bounding box center [1031, 69] width 69 height 34
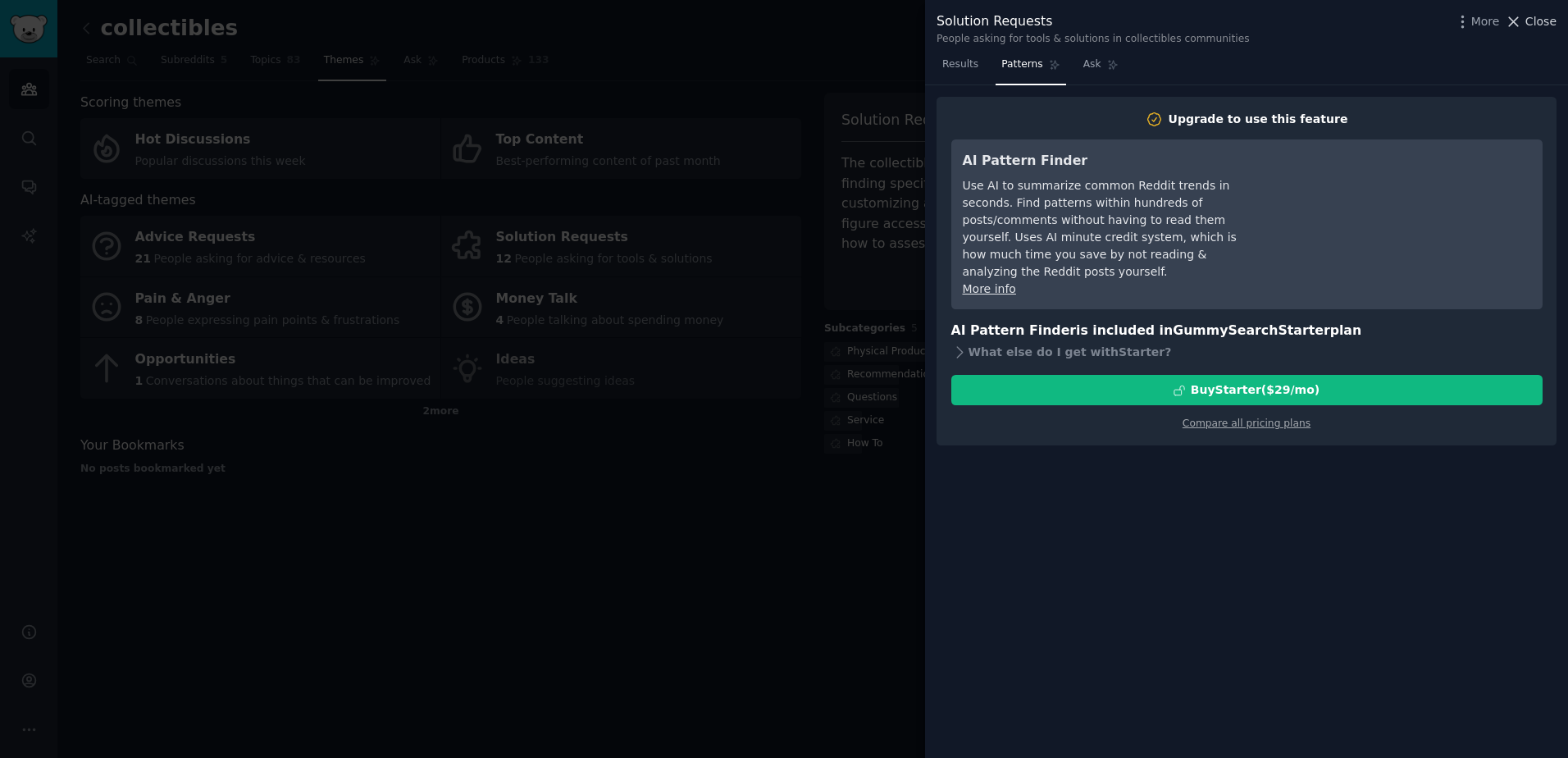
click at [1536, 16] on span "Close" at bounding box center [1541, 22] width 31 height 17
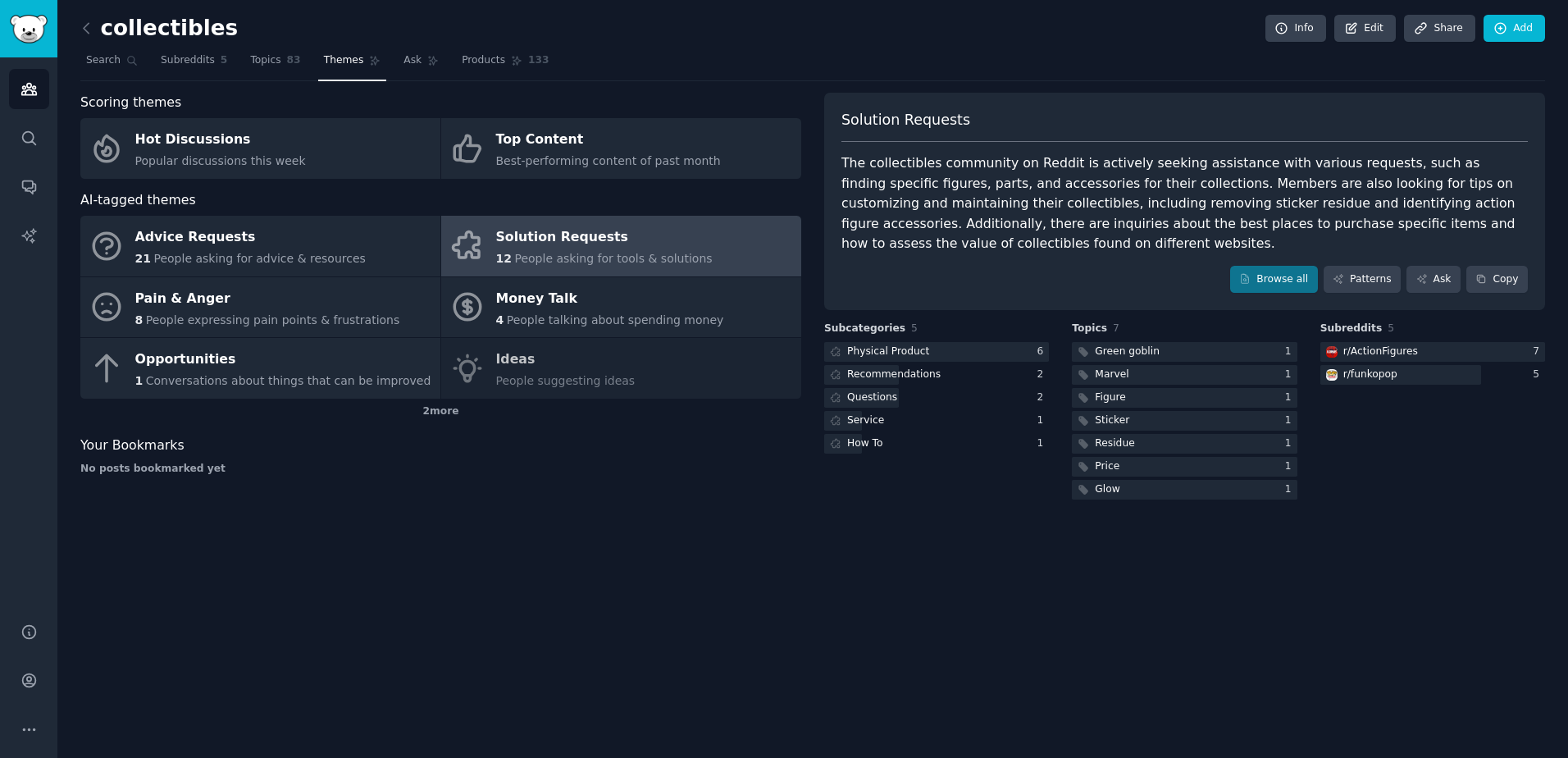
click at [1453, 427] on div "Subreddits 5 r/ ActionFigures 7 r/ funkopop 5" at bounding box center [1433, 412] width 225 height 181
click at [1434, 342] on div at bounding box center [1433, 353] width 225 height 21
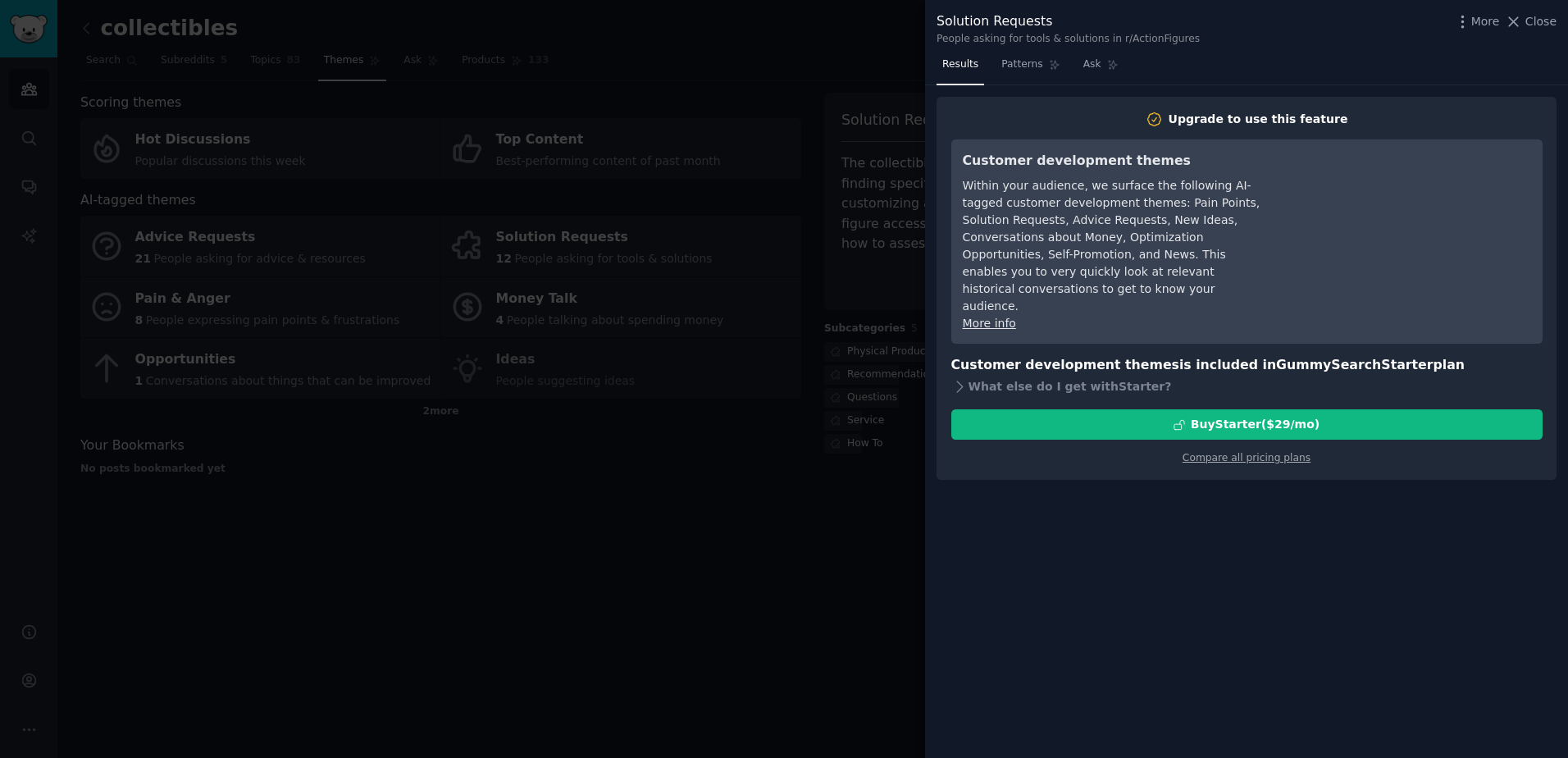
click at [220, 593] on div at bounding box center [784, 379] width 1568 height 758
